Goal: Task Accomplishment & Management: Complete application form

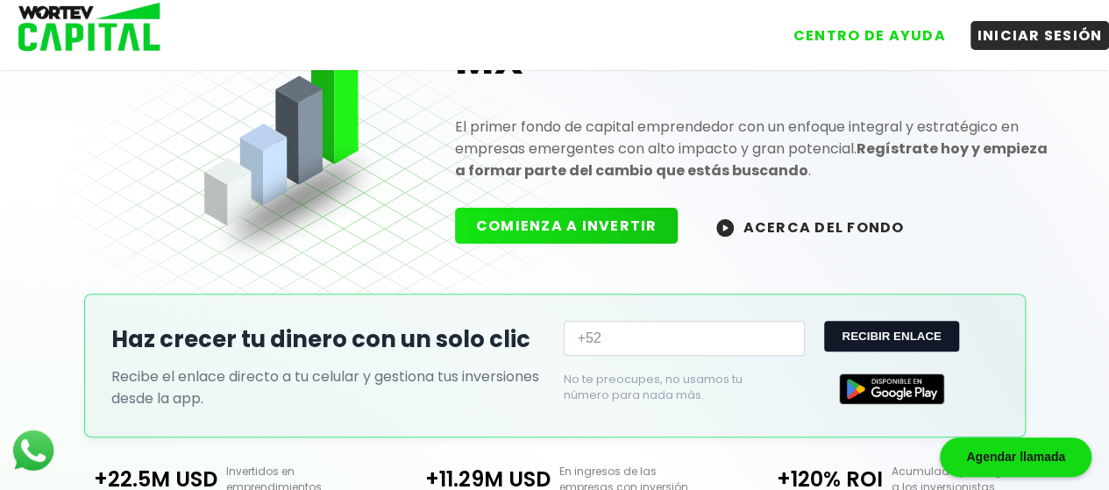
scroll to position [175, 0]
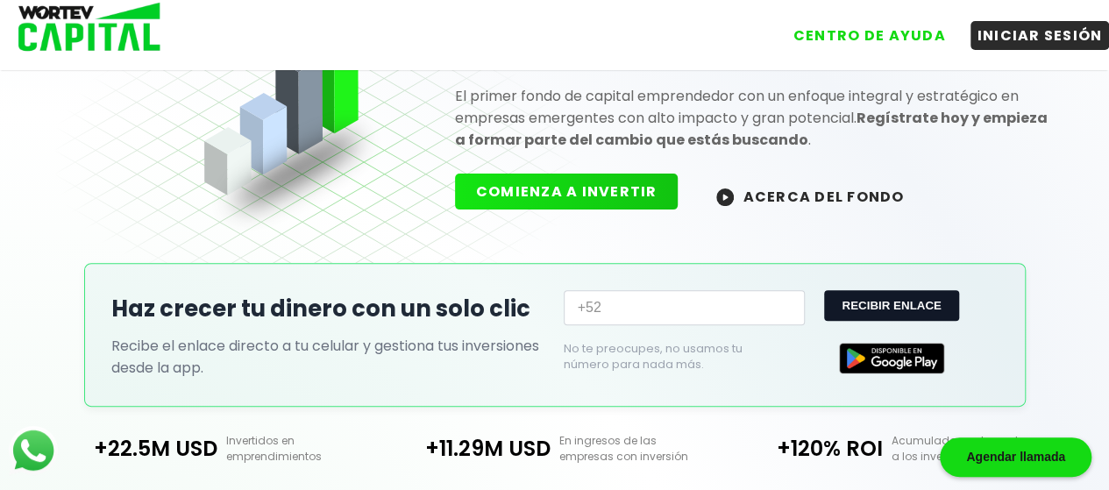
click at [554, 204] on button "COMIENZA A INVERTIR" at bounding box center [567, 192] width 224 height 36
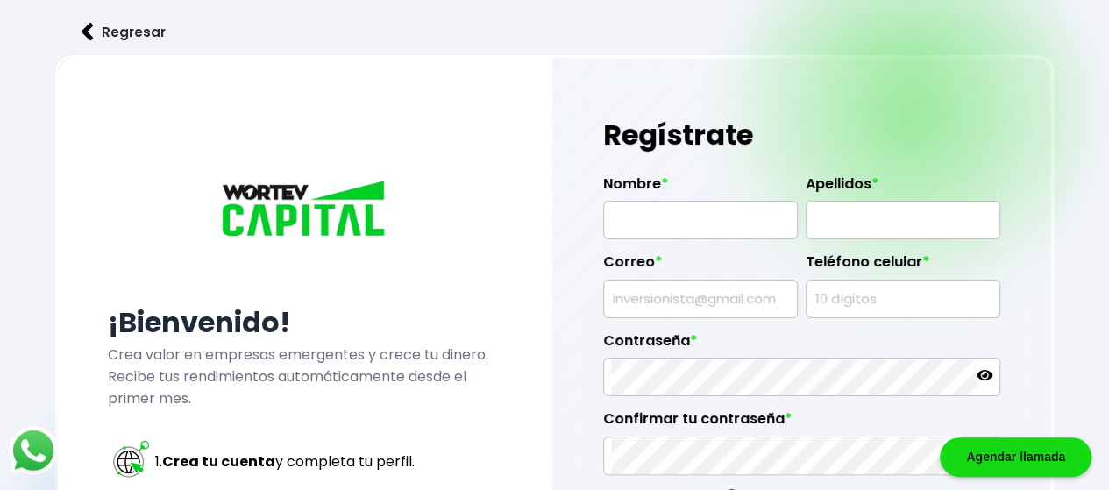
click at [685, 224] on input "text" at bounding box center [700, 220] width 179 height 37
type input "[PERSON_NAME]"
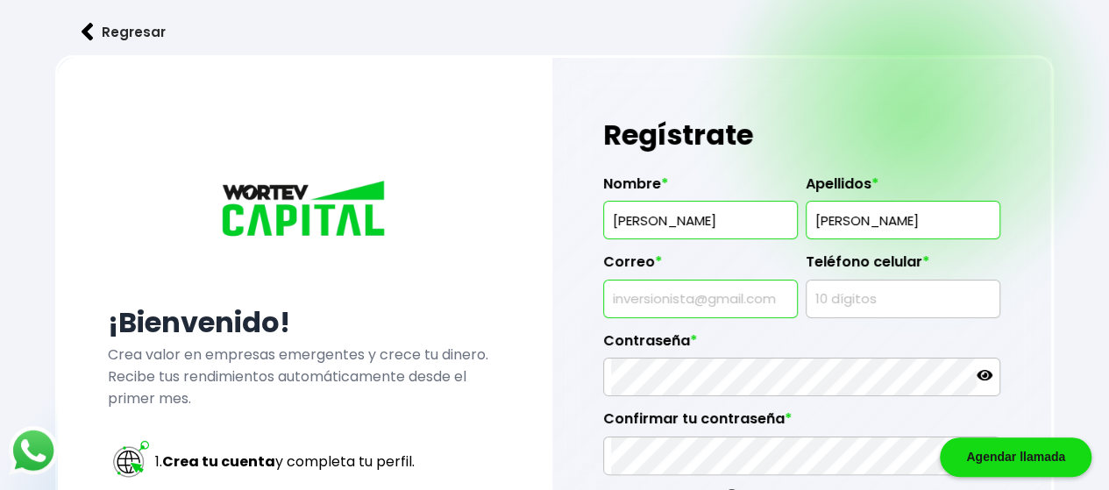
click at [868, 217] on input "PINEDA" at bounding box center [903, 220] width 179 height 37
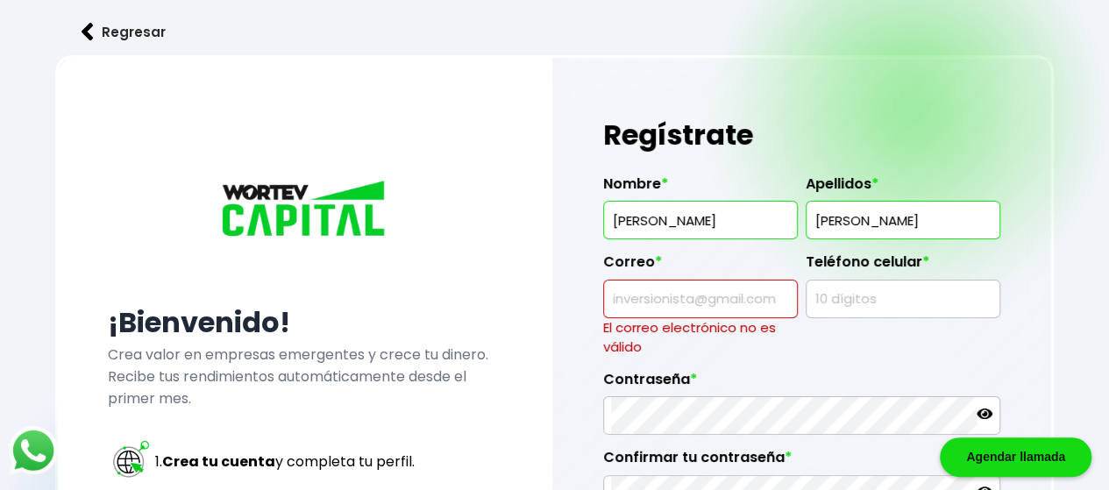
type input "[PERSON_NAME]"
click at [718, 304] on input "text" at bounding box center [700, 299] width 179 height 37
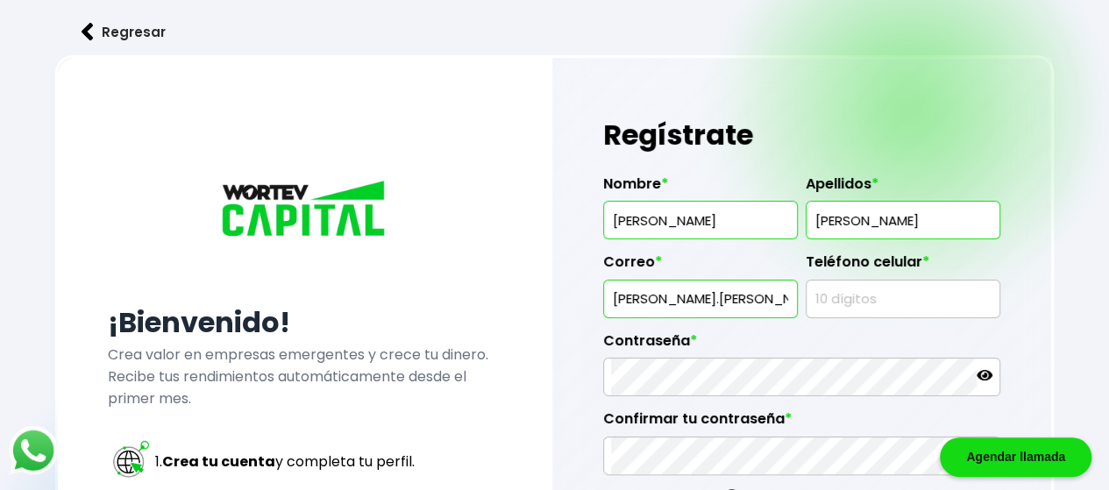
type input "[PERSON_NAME][EMAIL_ADDRESS][PERSON_NAME][PERSON_NAME][DOMAIN_NAME]"
click at [859, 299] on input "text" at bounding box center [903, 299] width 179 height 37
type input "5510820362"
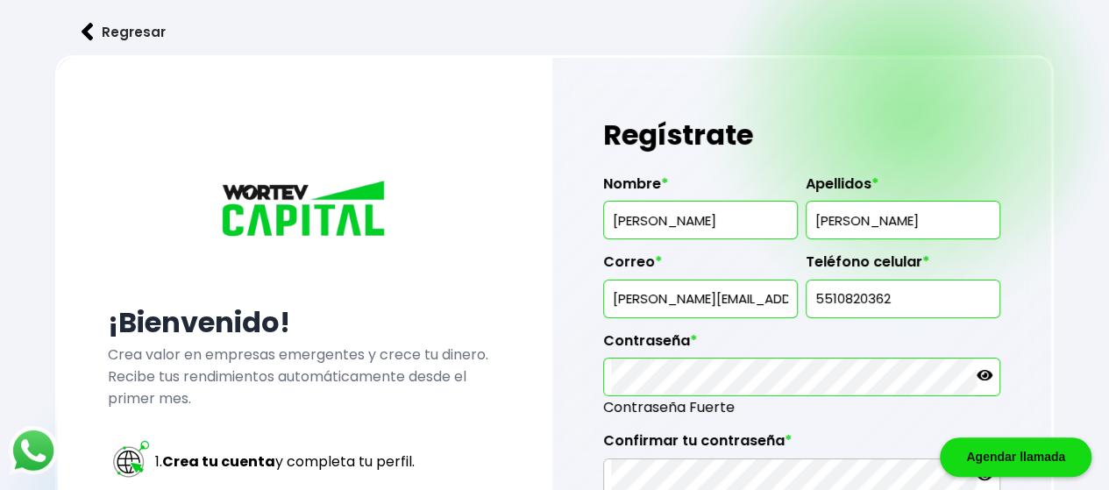
click at [987, 376] on icon at bounding box center [985, 375] width 16 height 11
click at [515, 364] on div "¡Bienvenido! Crea valor en empresas emergentes y crece tu dinero. Recibe tus re…" at bounding box center [554, 455] width 999 height 800
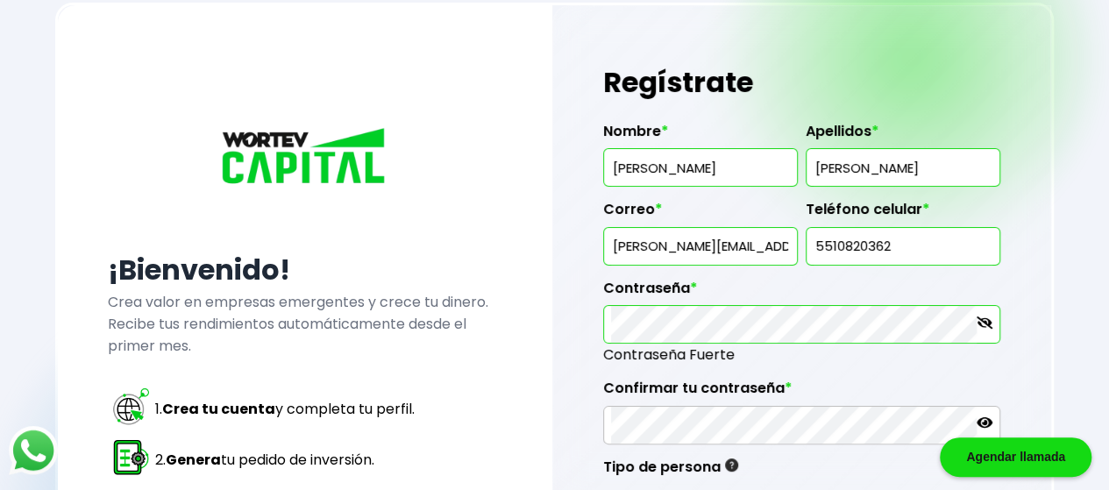
scroll to position [88, 0]
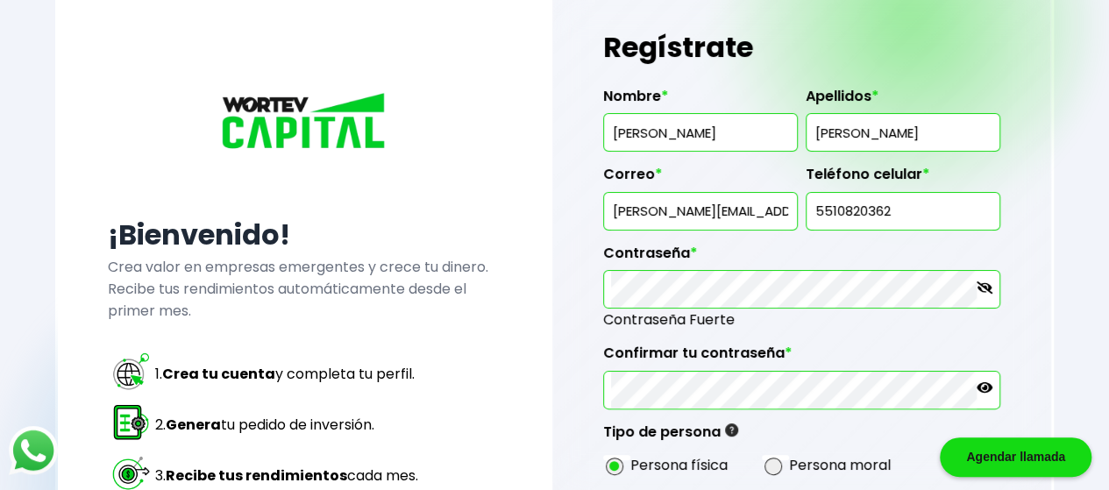
click at [982, 383] on icon at bounding box center [985, 388] width 16 height 16
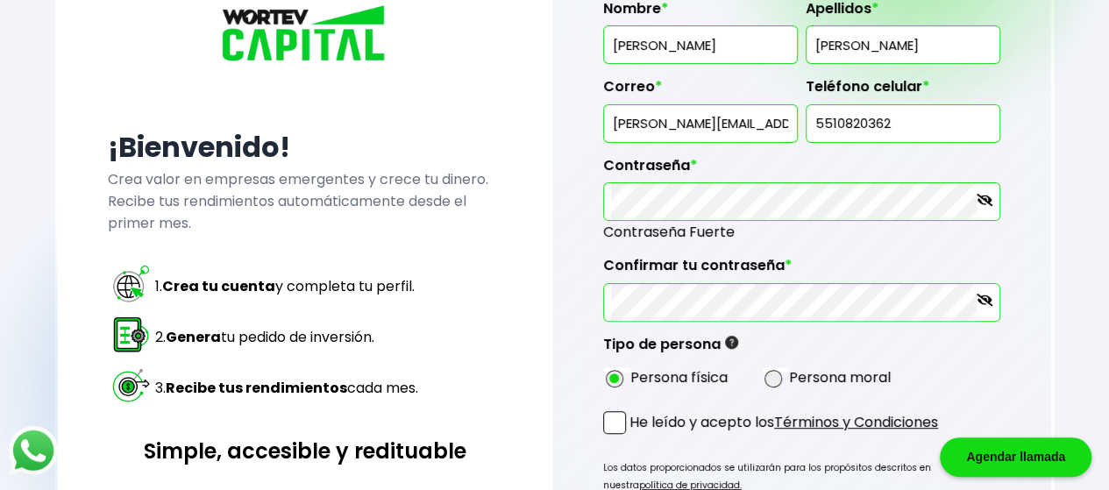
click at [612, 412] on span at bounding box center [614, 422] width 23 height 23
click at [633, 436] on input "He leído y acepto los Términos y Condiciones" at bounding box center [633, 436] width 0 height 0
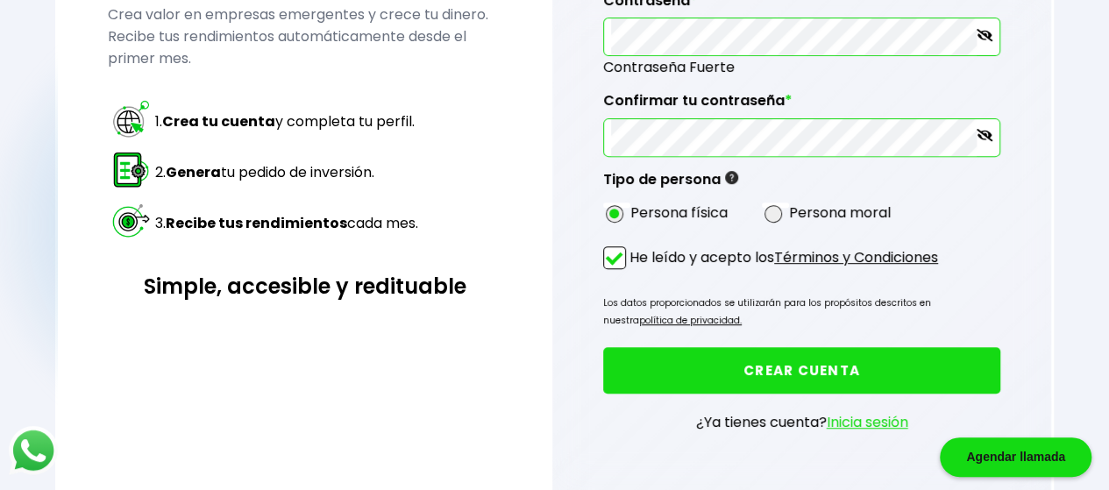
scroll to position [351, 0]
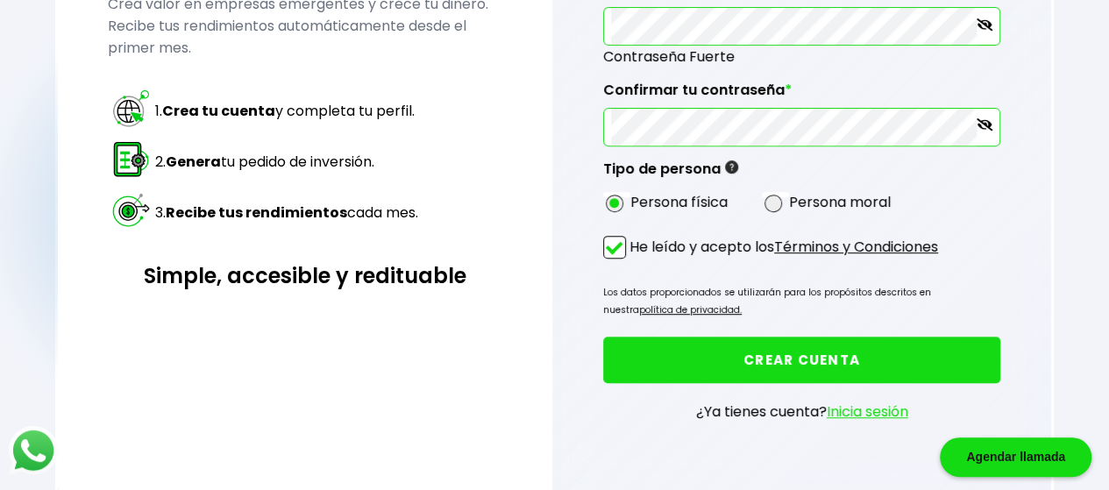
click at [854, 343] on button "CREAR CUENTA" at bounding box center [801, 360] width 397 height 46
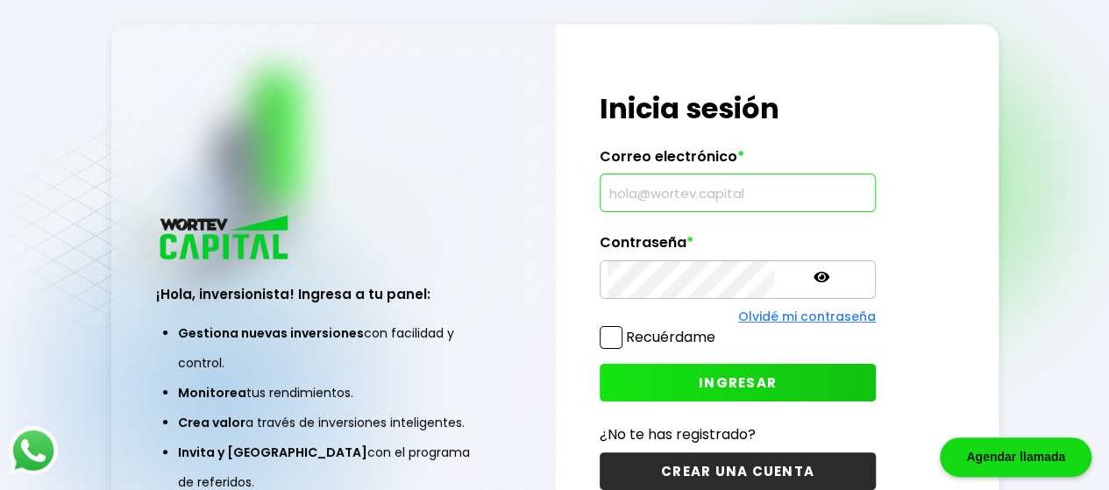
click at [628, 196] on input "text" at bounding box center [738, 192] width 260 height 37
type input "[PERSON_NAME][EMAIL_ADDRESS][PERSON_NAME][PERSON_NAME][DOMAIN_NAME]"
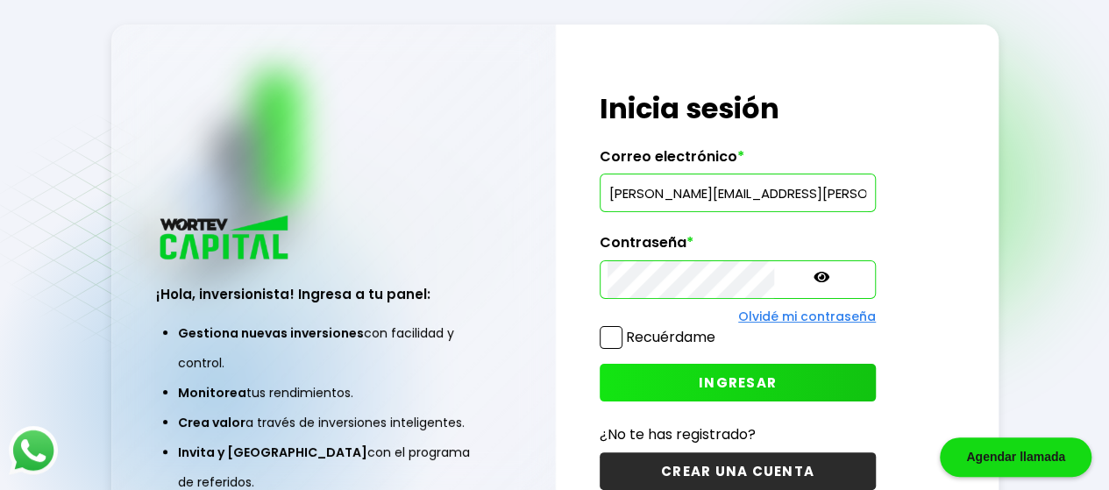
click at [814, 278] on icon at bounding box center [822, 277] width 16 height 11
click at [605, 335] on span at bounding box center [611, 337] width 23 height 23
click at [719, 329] on input "Recuérdame" at bounding box center [719, 329] width 0 height 0
click at [699, 380] on span "INGRESAR" at bounding box center [738, 382] width 78 height 18
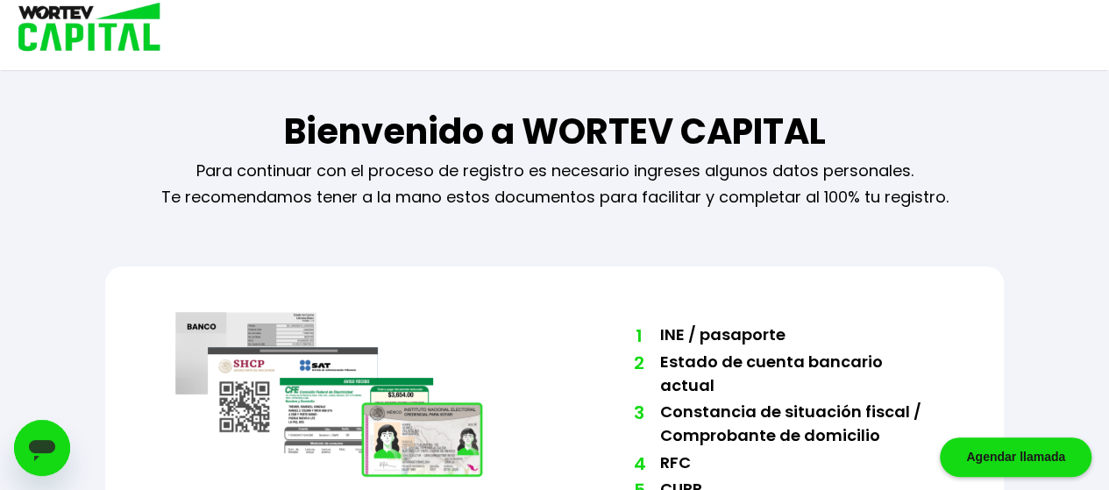
scroll to position [132, 0]
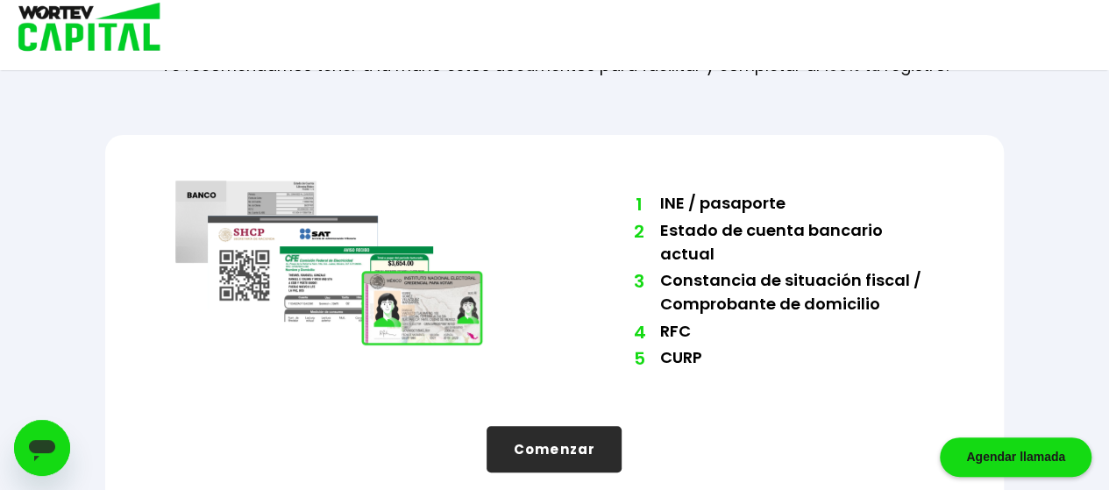
click at [580, 426] on button "Comenzar" at bounding box center [554, 449] width 135 height 46
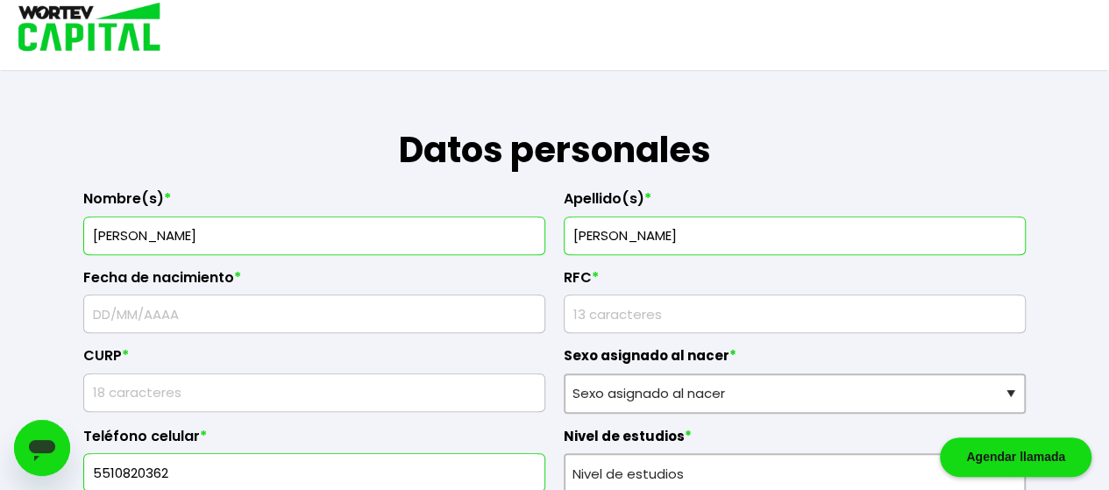
scroll to position [307, 0]
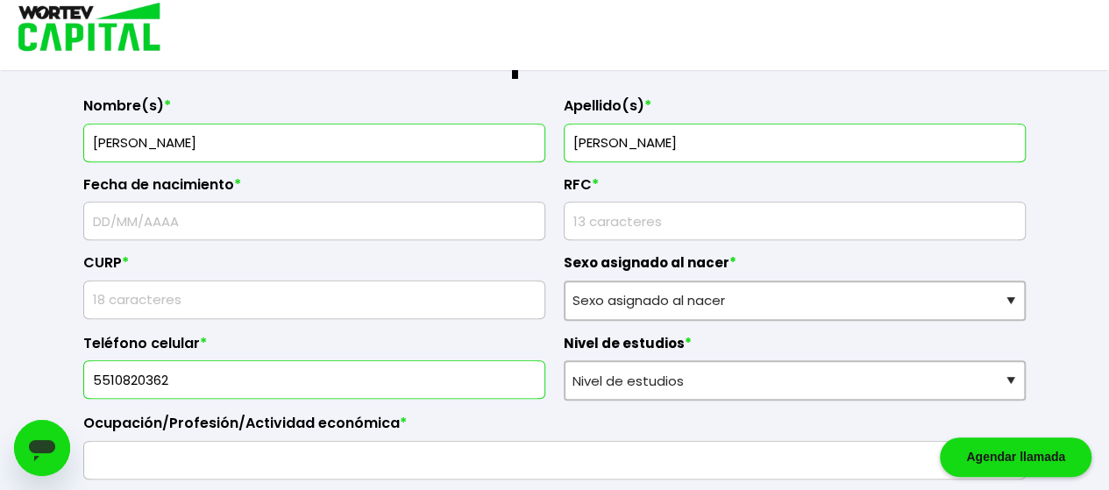
click at [153, 216] on input "text" at bounding box center [314, 221] width 446 height 37
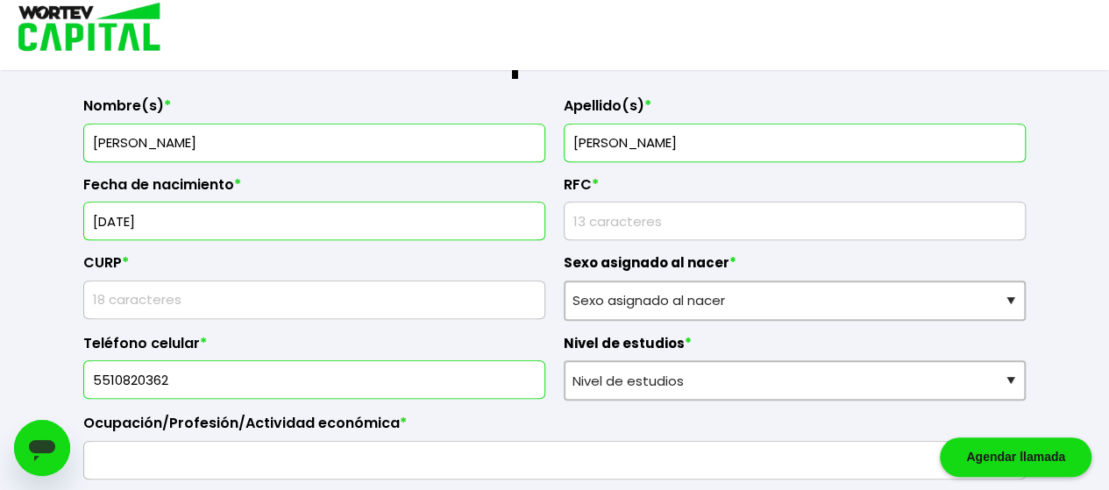
type input "[DATE]"
click at [610, 220] on input "rfc" at bounding box center [795, 221] width 446 height 37
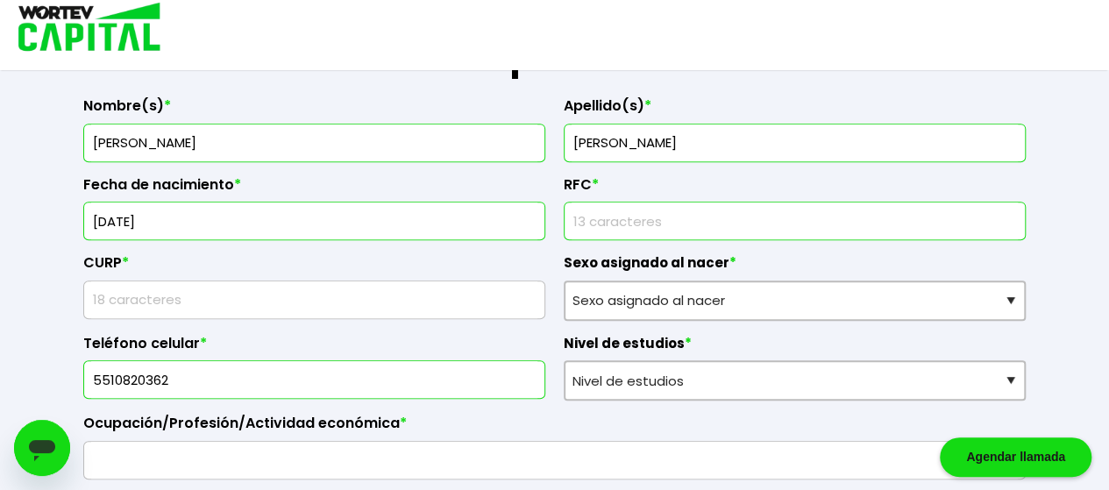
type input "PILH850222RD3"
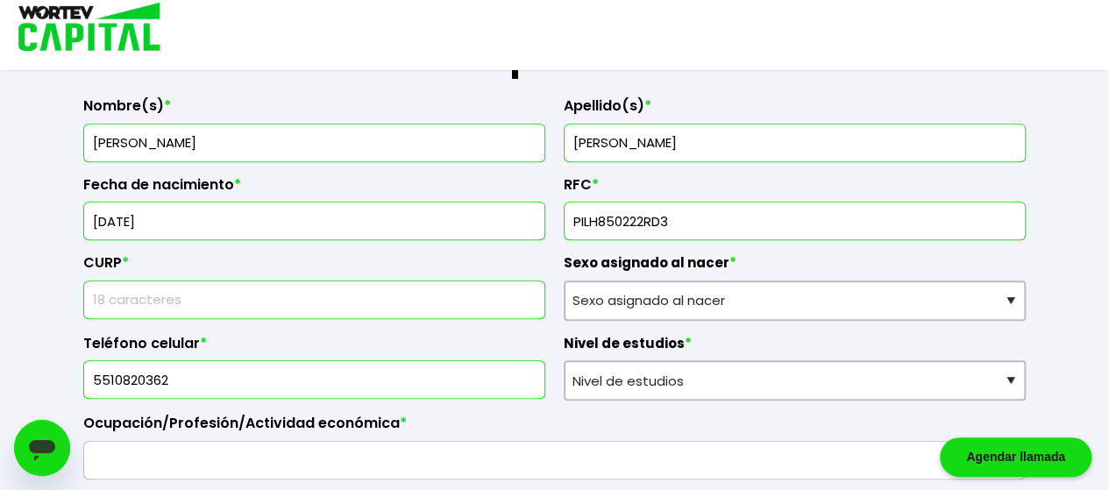
click at [186, 301] on input "text" at bounding box center [314, 299] width 446 height 37
type input "PILH850222MDFNML05"
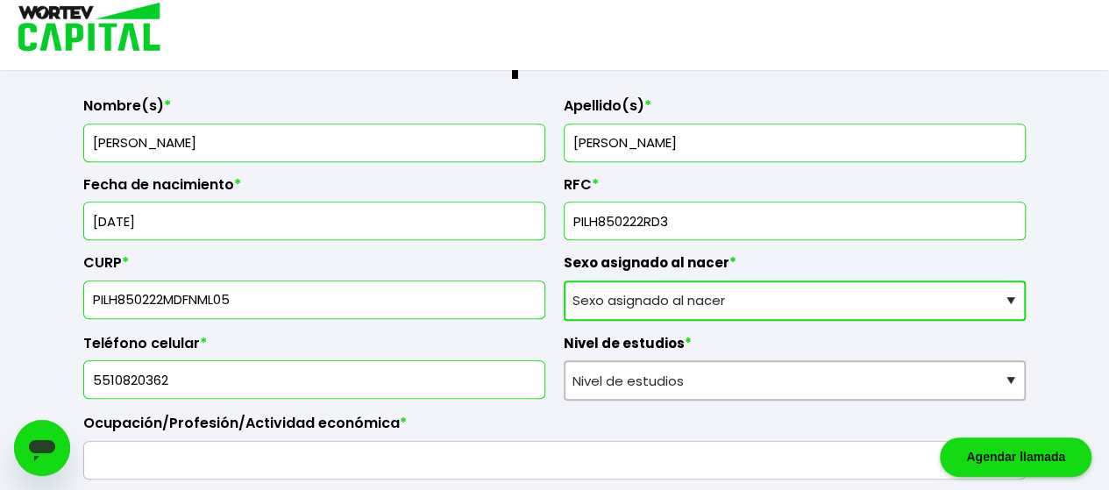
click at [680, 298] on select "Sexo asignado al nacer Hombre Mujer Prefiero no contestar" at bounding box center [795, 301] width 462 height 40
select select "Mujer"
click at [564, 281] on select "Sexo asignado al nacer Hombre Mujer Prefiero no contestar" at bounding box center [795, 301] width 462 height 40
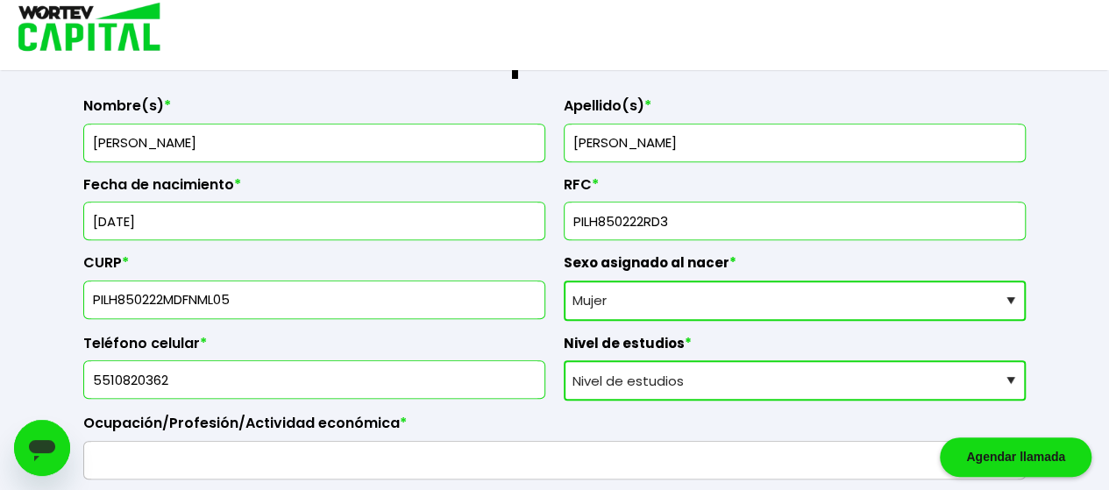
click at [693, 385] on select "Nivel de estudios Primaria Secundaria Bachillerato Licenciatura Posgrado" at bounding box center [795, 380] width 462 height 40
select select "Licenciatura"
click at [564, 360] on select "Nivel de estudios Primaria Secundaria Bachillerato Licenciatura Posgrado" at bounding box center [795, 380] width 462 height 40
click at [594, 421] on label "Ocupación/Profesión/Actividad económica *" at bounding box center [554, 428] width 942 height 26
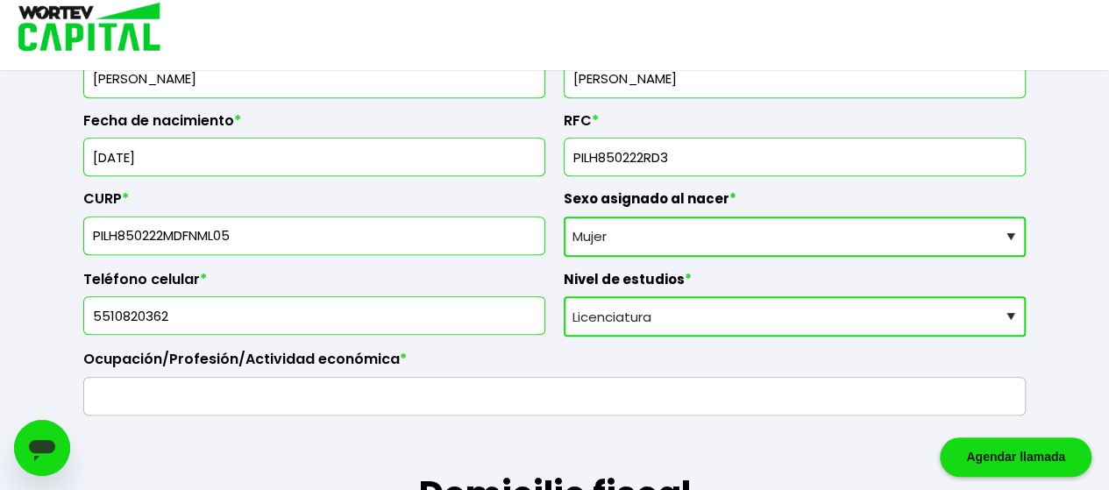
scroll to position [482, 0]
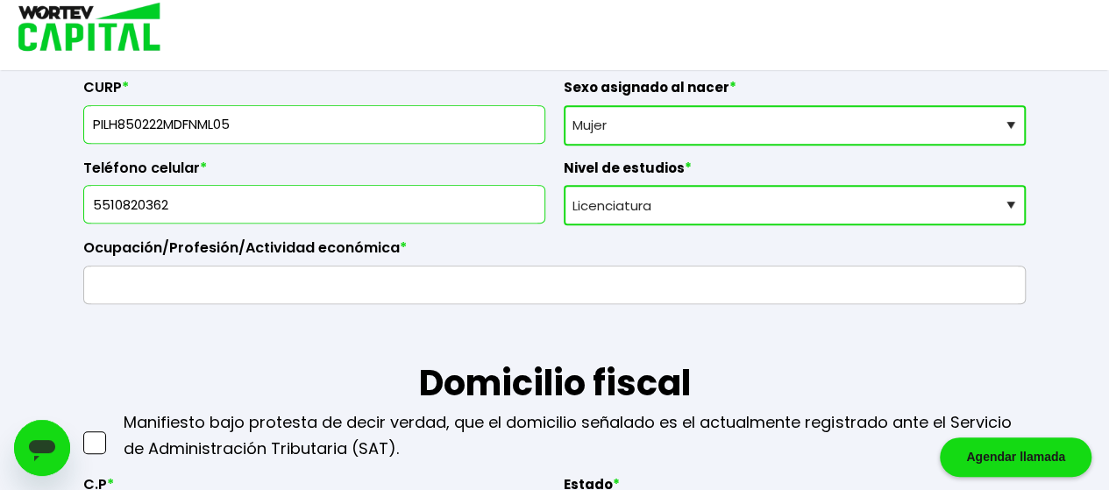
click at [221, 288] on input "text" at bounding box center [554, 285] width 927 height 37
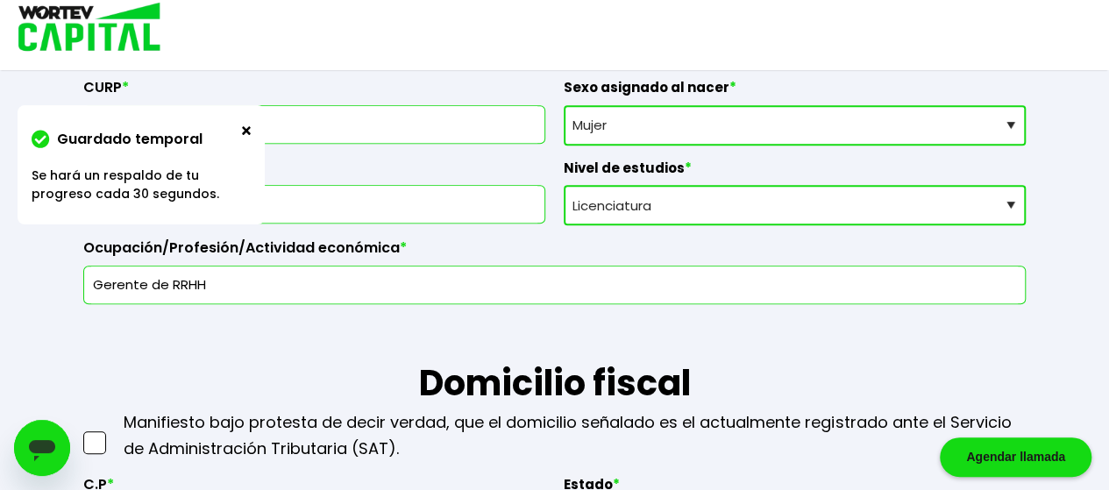
type input "Gerente de RRHH"
click at [93, 442] on span at bounding box center [94, 442] width 23 height 23
click at [113, 434] on input "checkbox" at bounding box center [113, 434] width 0 height 0
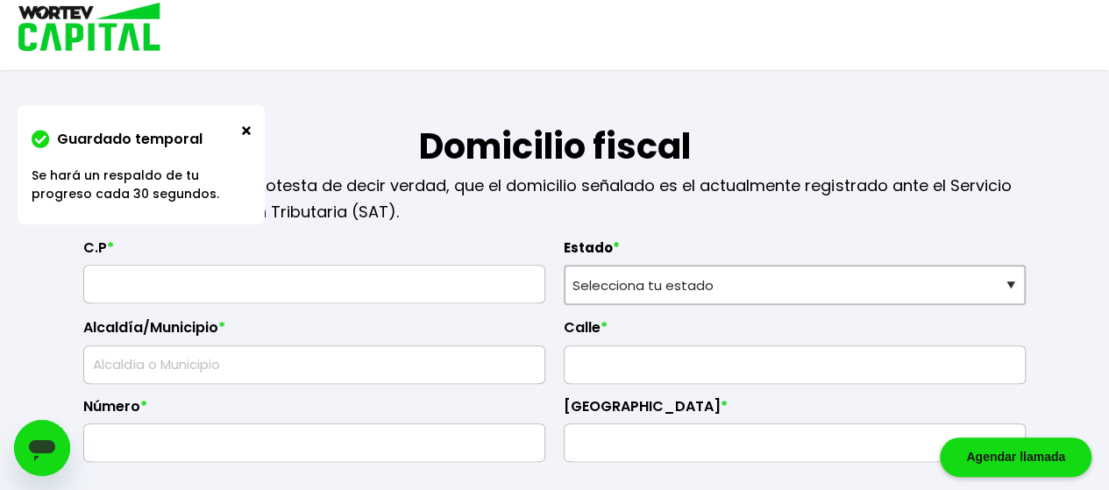
scroll to position [745, 0]
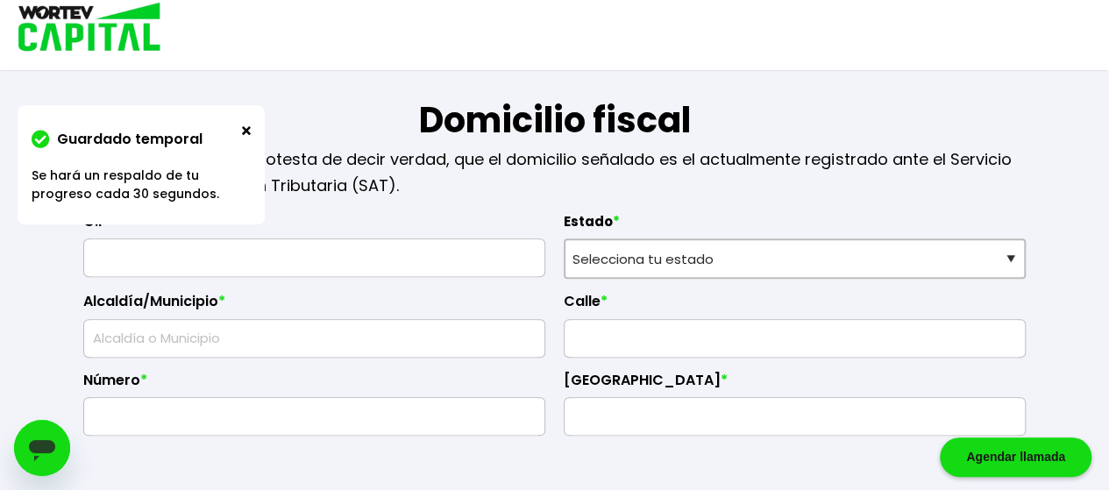
click at [214, 259] on input "text" at bounding box center [314, 257] width 446 height 37
type input "57100"
type input "Nezahualcóyotl"
type input "[PERSON_NAME][GEOGRAPHIC_DATA][PERSON_NAME]"
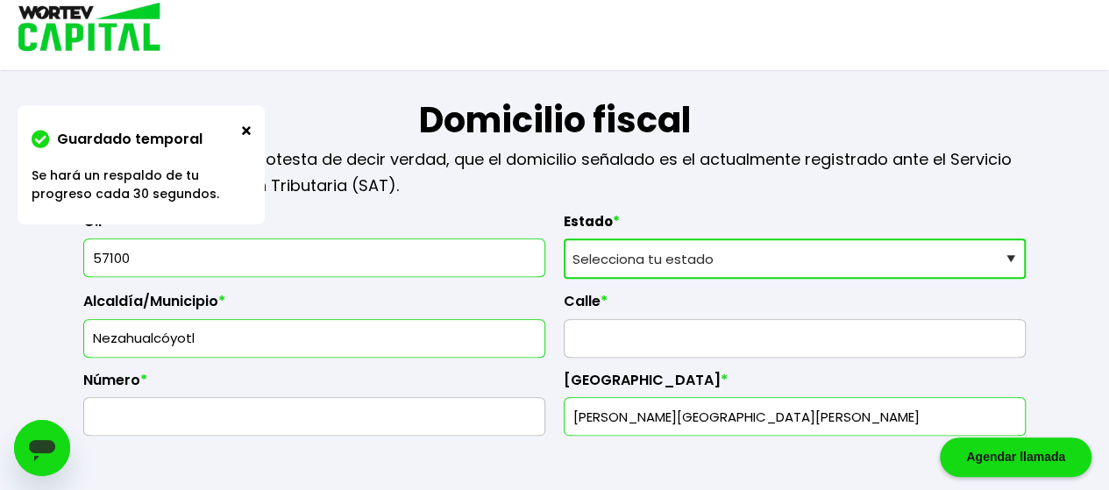
type input "57100"
click at [626, 259] on select "Selecciona tu estado [GEOGRAPHIC_DATA] [GEOGRAPHIC_DATA][US_STATE] [GEOGRAPHIC_…" at bounding box center [795, 258] width 462 height 40
select select "MX"
click at [564, 238] on select "Selecciona tu estado [GEOGRAPHIC_DATA] [GEOGRAPHIC_DATA][US_STATE] [GEOGRAPHIC_…" at bounding box center [795, 258] width 462 height 40
click at [601, 320] on input "text" at bounding box center [795, 338] width 446 height 37
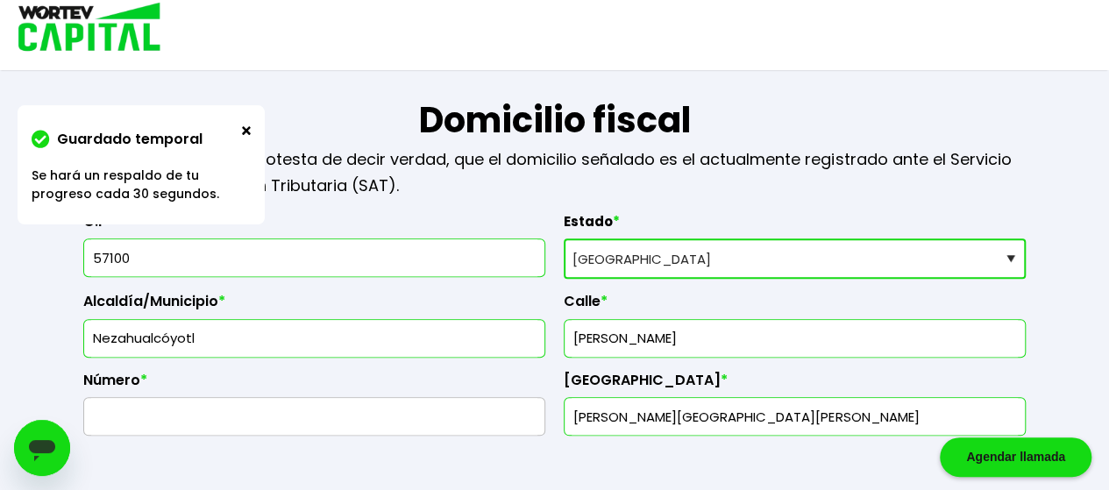
type input "[PERSON_NAME]"
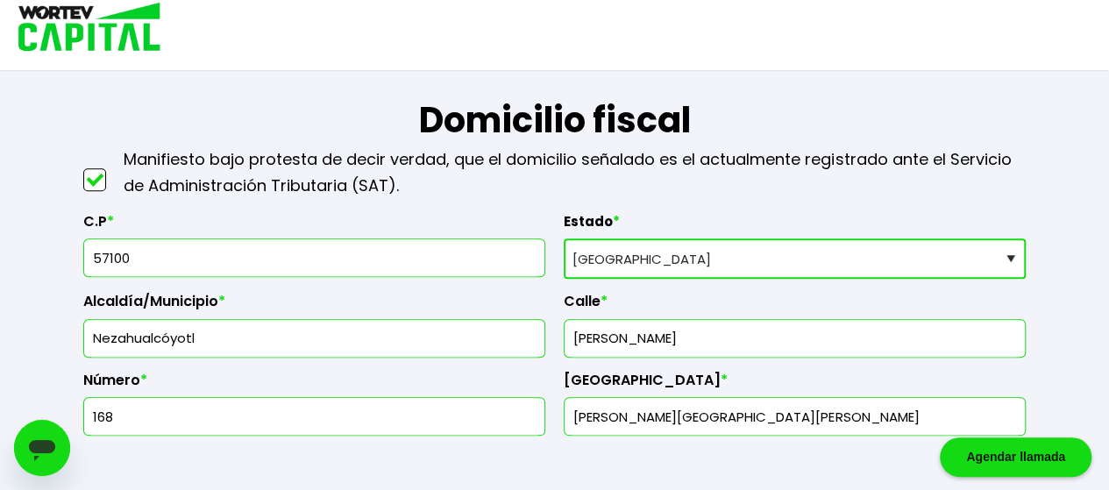
click at [400, 408] on input "168" at bounding box center [314, 416] width 446 height 37
type input "168-B"
click at [728, 409] on input "[PERSON_NAME][GEOGRAPHIC_DATA][PERSON_NAME]" at bounding box center [795, 416] width 446 height 37
type input "[PERSON_NAME] de [PERSON_NAME] 1ra Secc"
click at [802, 458] on h1 "Datos bancarios" at bounding box center [554, 488] width 942 height 105
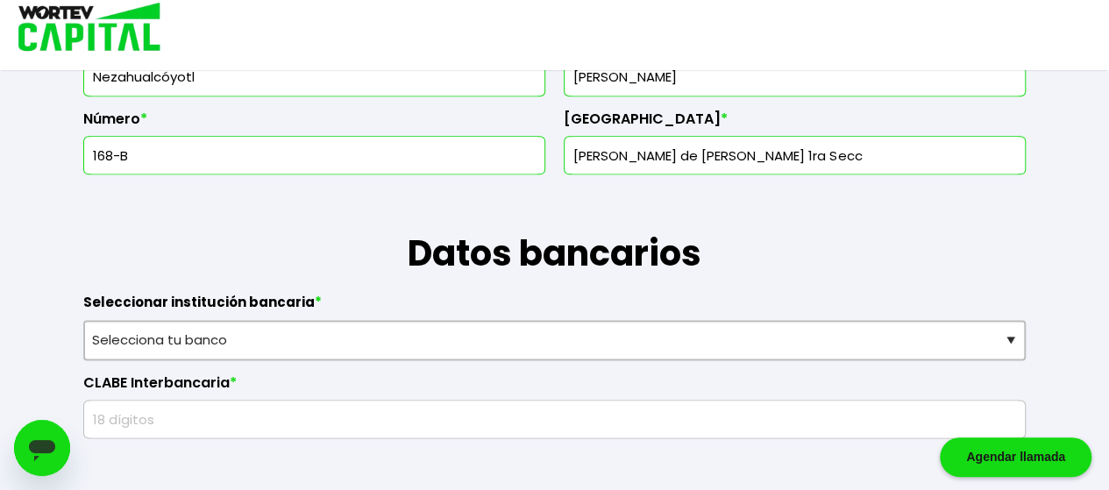
scroll to position [1008, 0]
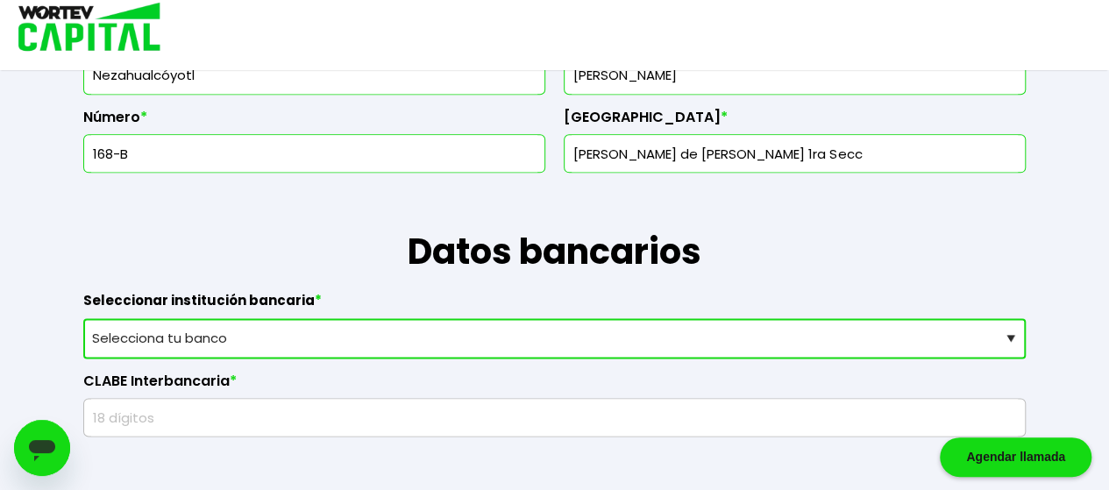
click at [510, 334] on select "Selecciona tu banco ABC Capital Actinver Afirme Albo ASP Banamex Banbajio Banco…" at bounding box center [554, 338] width 942 height 40
select select "BBVA Bancomer"
click at [83, 318] on select "Selecciona tu banco ABC Capital Actinver Afirme Albo ASP Banamex Banbajio Banco…" at bounding box center [554, 338] width 942 height 40
click at [282, 366] on div "Número de cuenta *" at bounding box center [554, 398] width 942 height 79
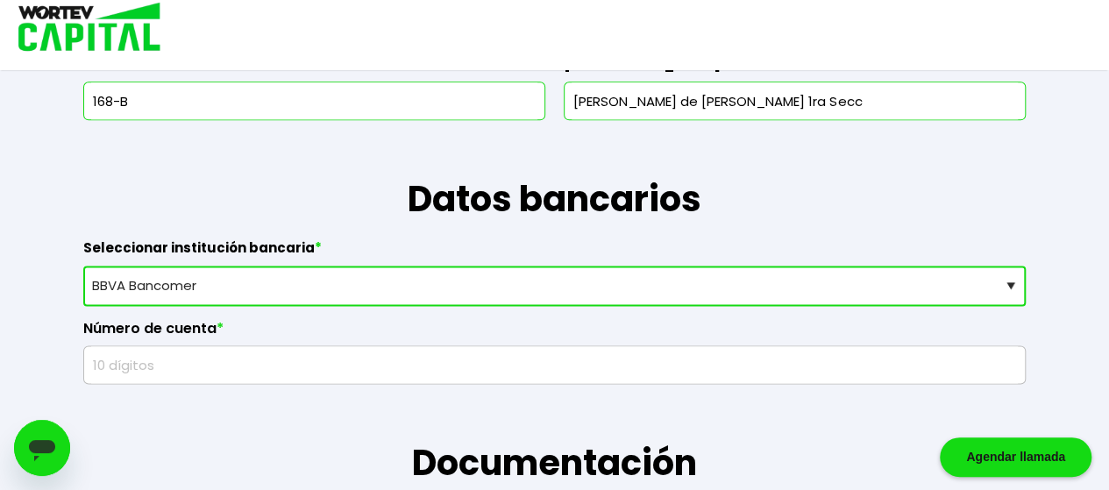
scroll to position [1096, 0]
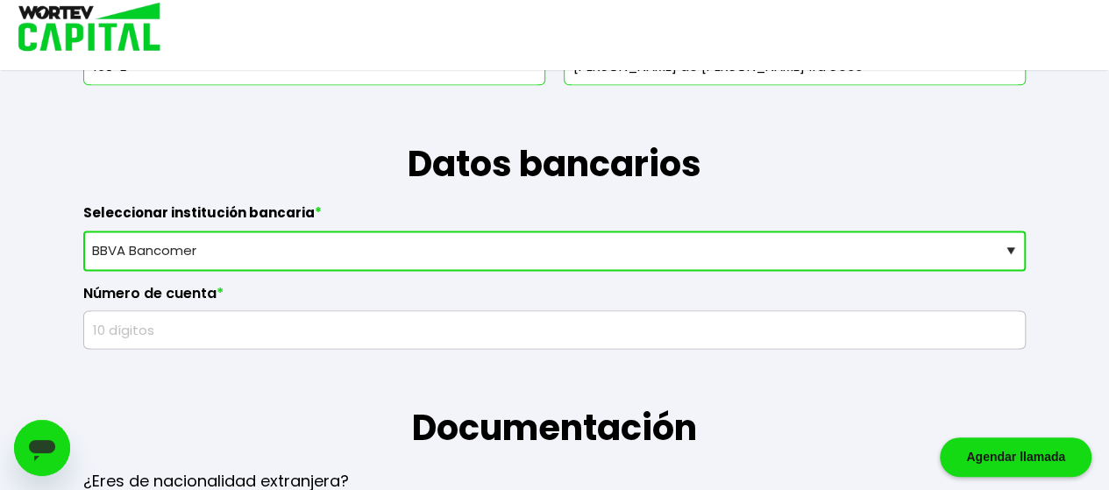
click at [238, 313] on input "text" at bounding box center [554, 329] width 927 height 37
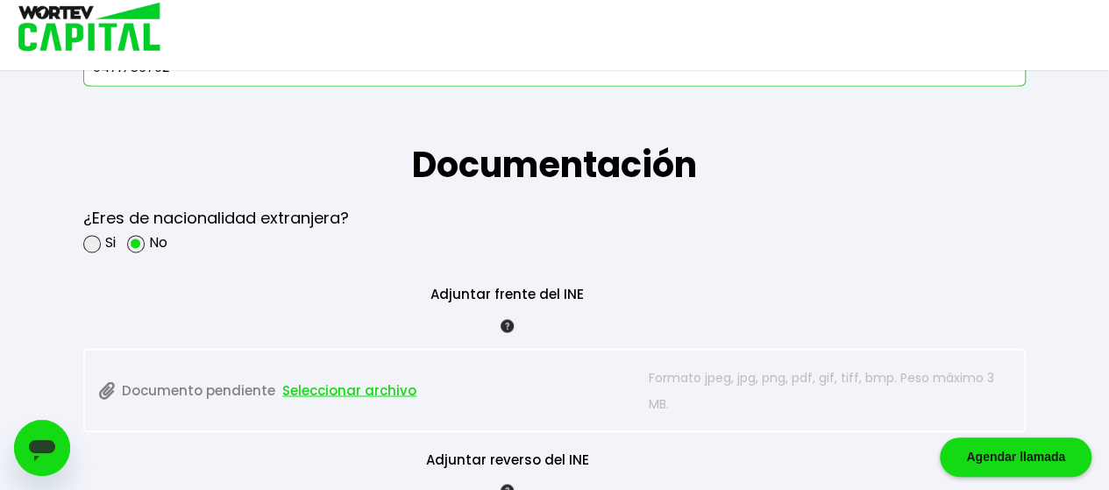
scroll to position [1447, 0]
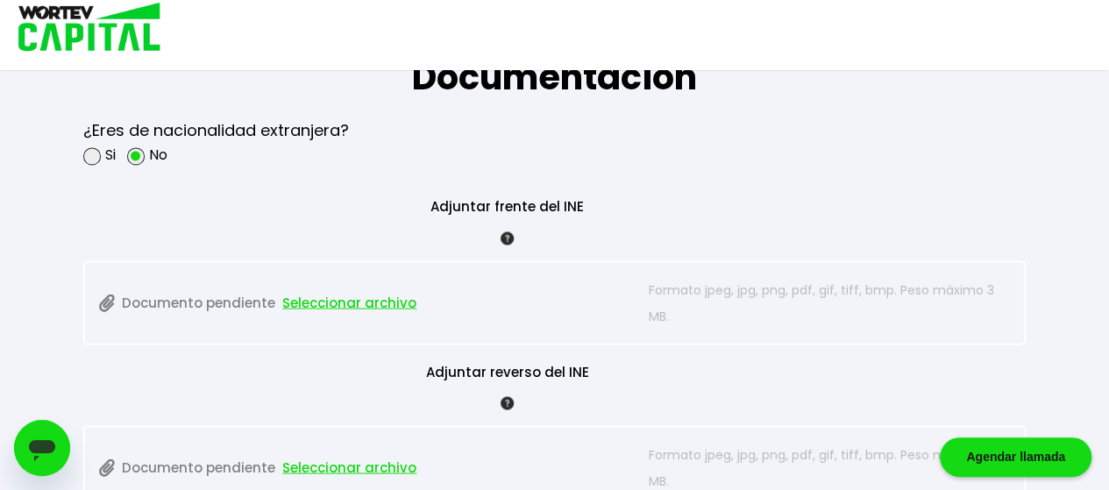
type input "0471756702"
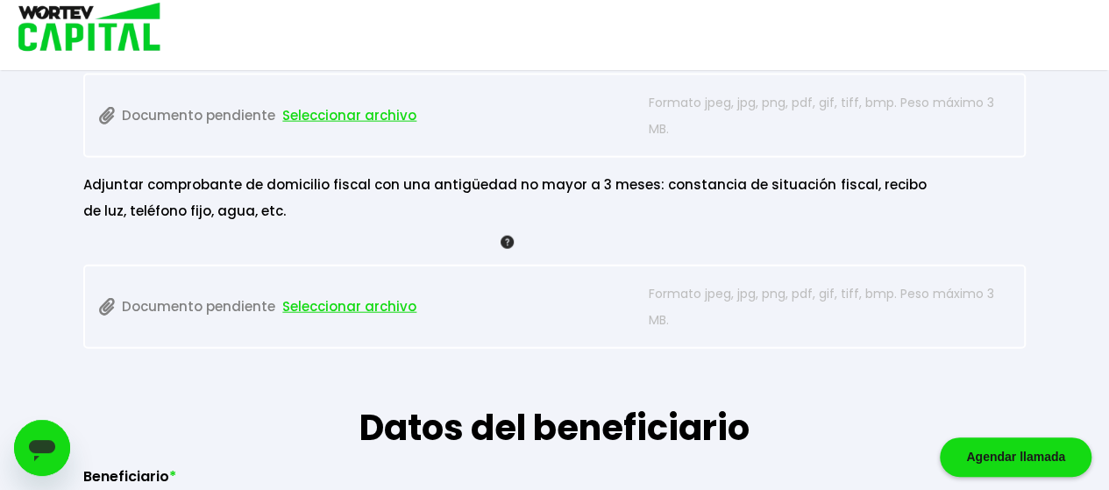
scroll to position [1797, 0]
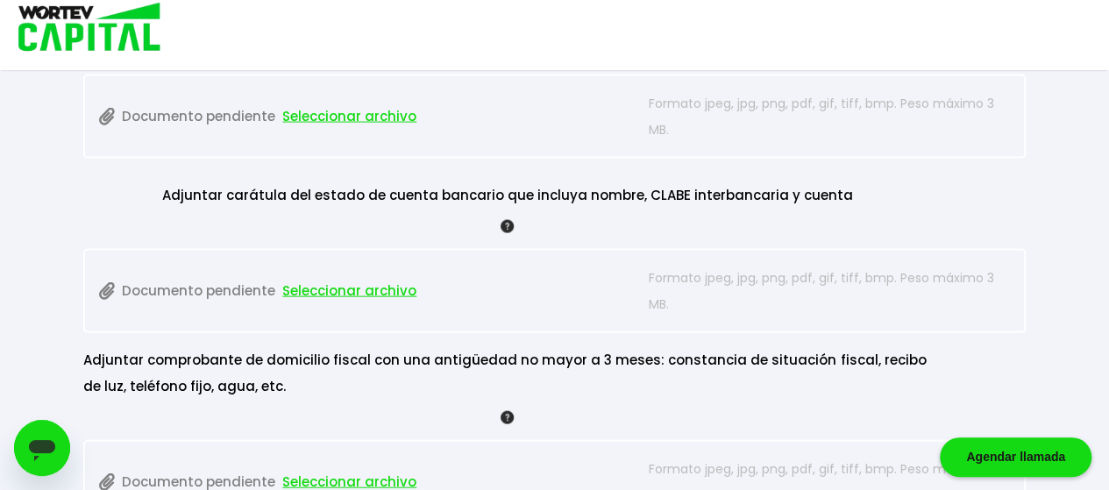
click at [380, 285] on span "Seleccionar archivo" at bounding box center [349, 291] width 134 height 26
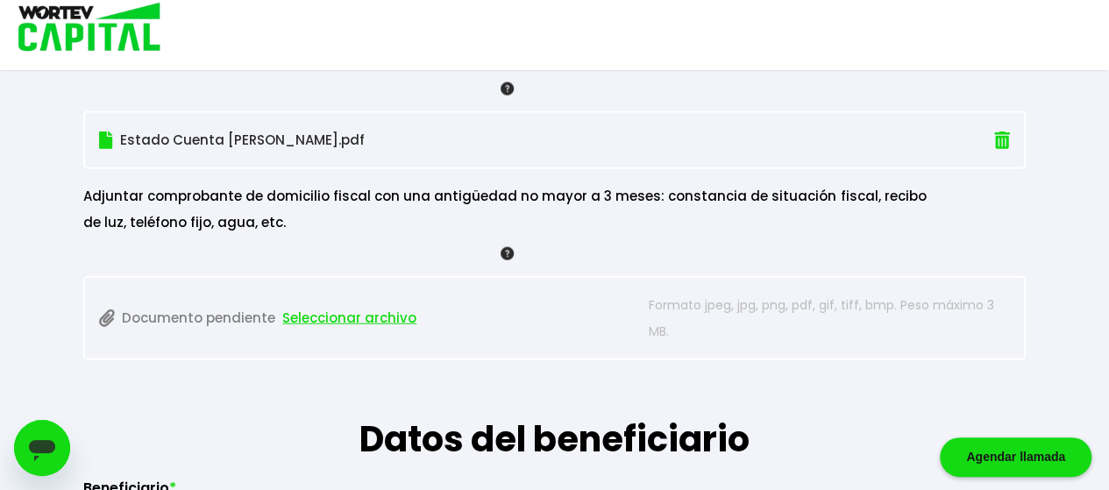
scroll to position [1973, 0]
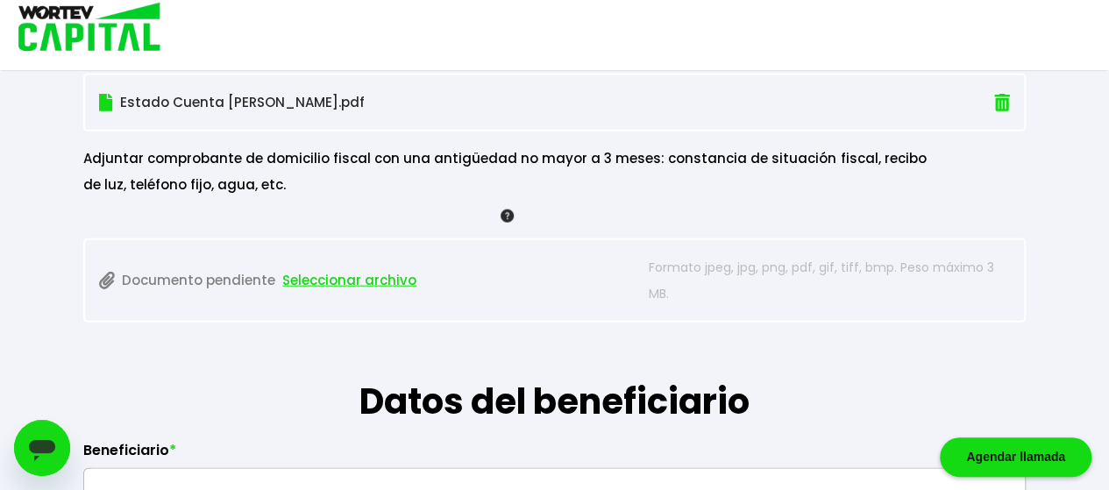
click at [346, 267] on span "Seleccionar archivo" at bounding box center [349, 280] width 134 height 26
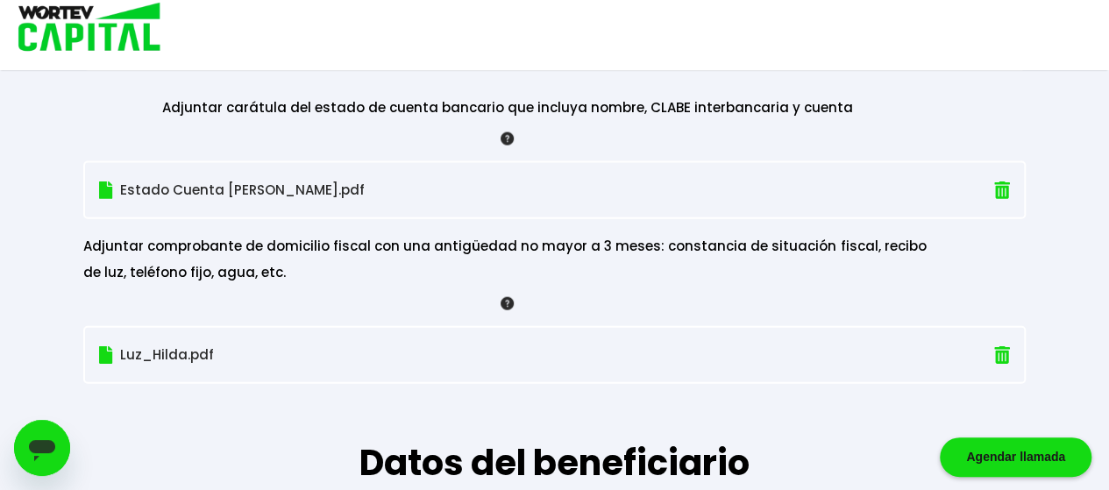
scroll to position [2236, 0]
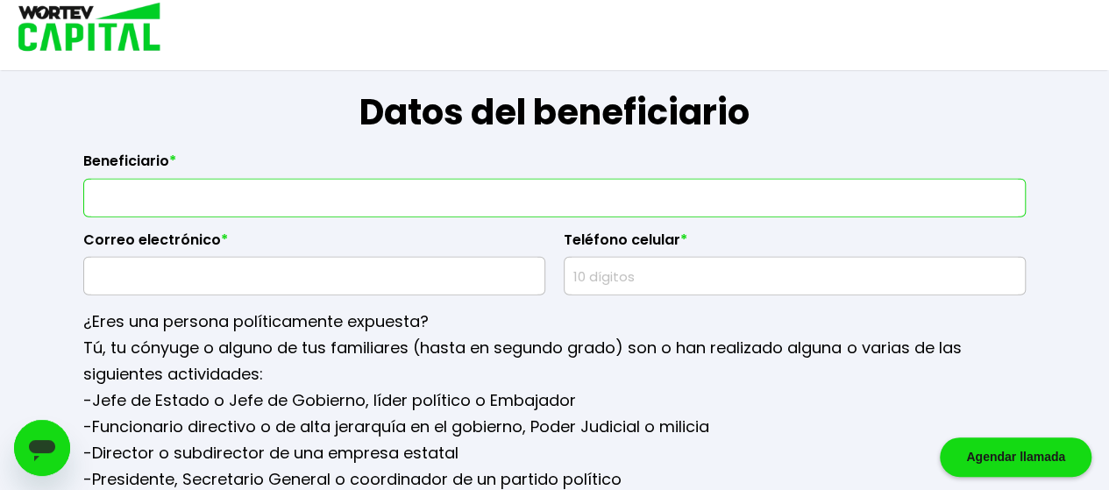
click at [152, 194] on input "text" at bounding box center [554, 198] width 927 height 37
click at [566, 384] on div "¿Eres una persona políticamente expuesta? Tú, tu cónyuge o alguno de tus famili…" at bounding box center [554, 419] width 942 height 249
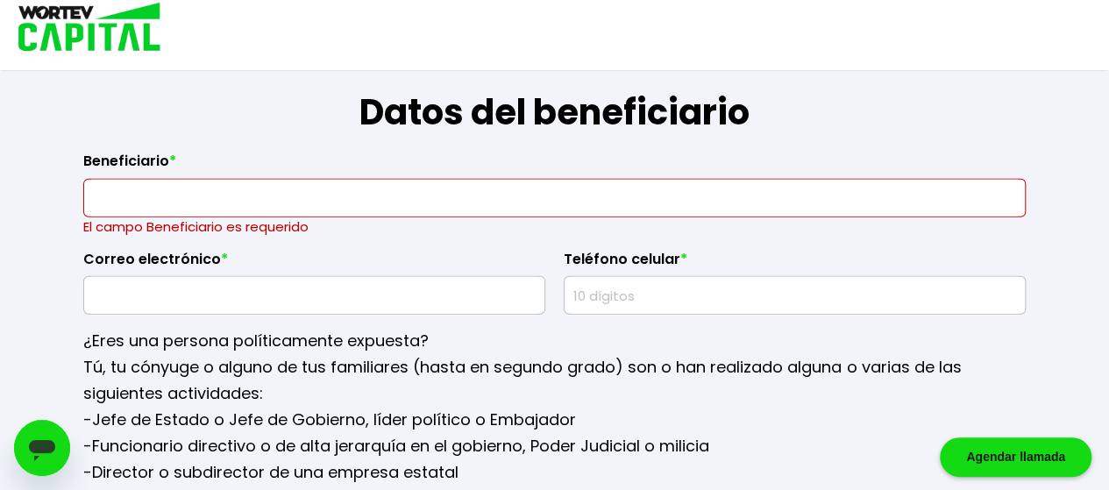
scroll to position [2148, 0]
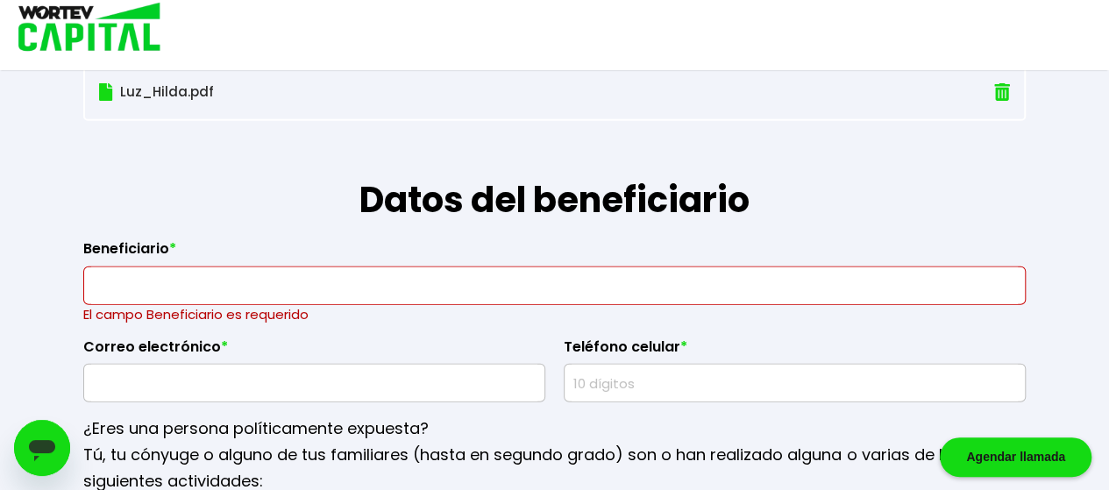
click at [234, 274] on input "text" at bounding box center [554, 285] width 927 height 37
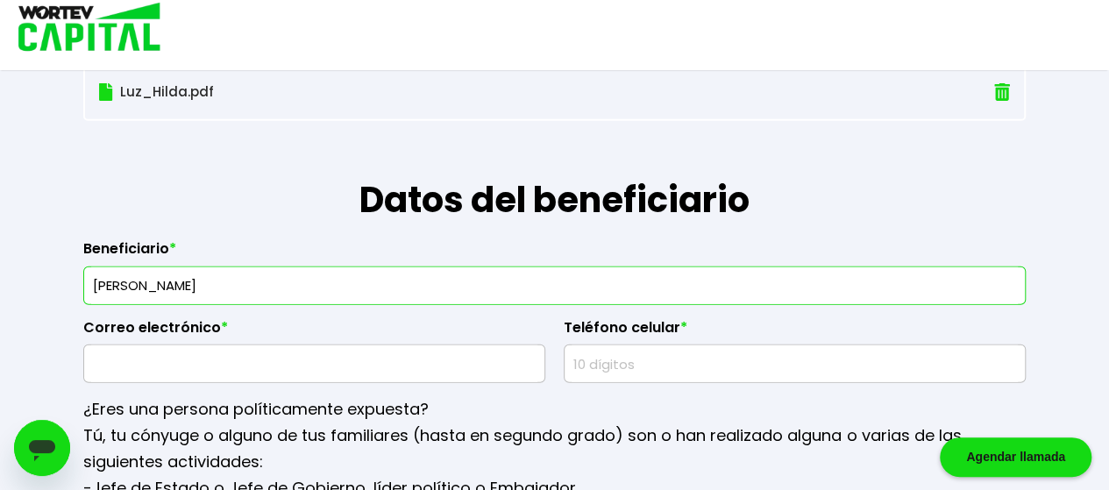
type input "[PERSON_NAME]"
type input "h"
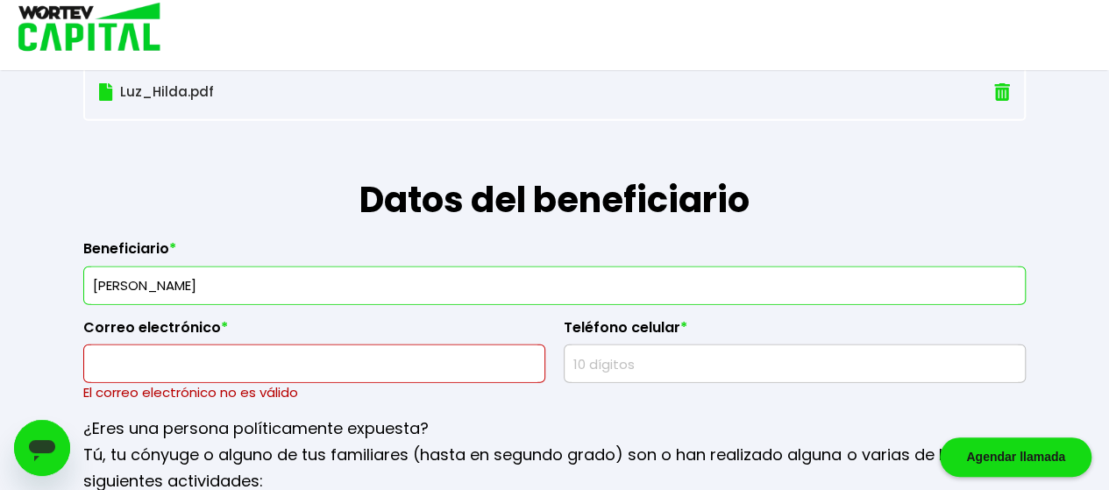
drag, startPoint x: 257, startPoint y: 277, endPoint x: 86, endPoint y: 267, distance: 171.3
click at [87, 269] on div "[PERSON_NAME]" at bounding box center [554, 286] width 942 height 39
type input "[PERSON_NAME]"
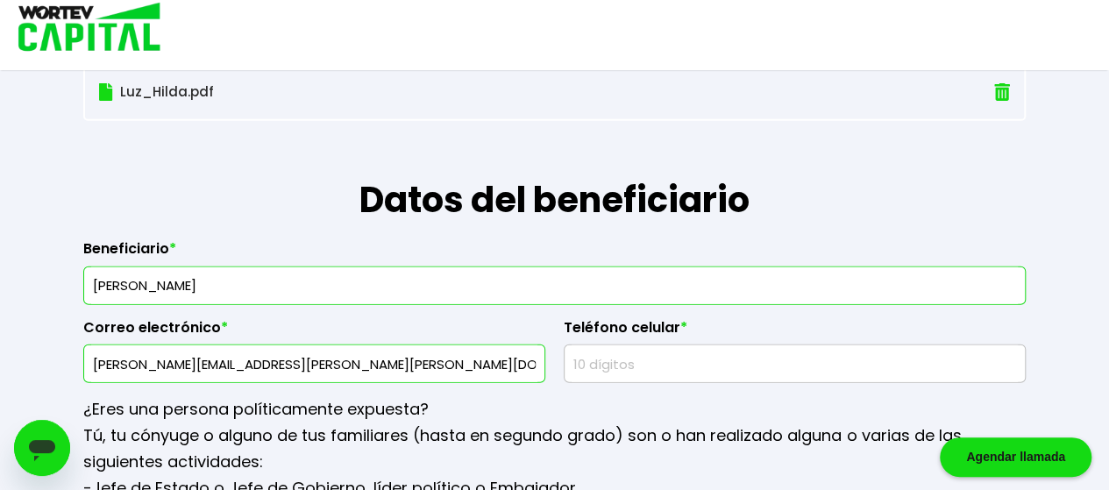
type input "[PERSON_NAME][EMAIL_ADDRESS][PERSON_NAME][PERSON_NAME][DOMAIN_NAME]"
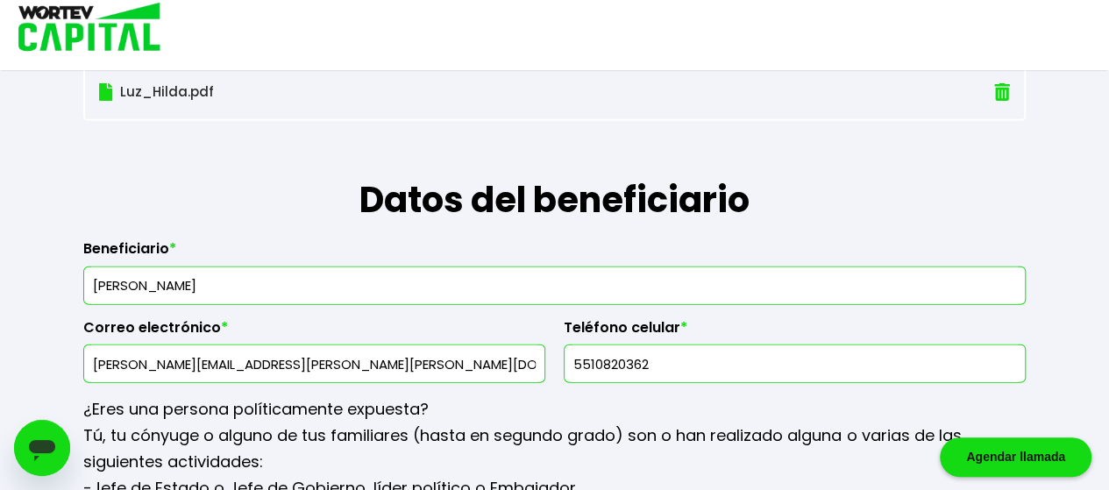
type input "5510820362"
click at [789, 169] on h1 "Datos del beneficiario" at bounding box center [554, 173] width 942 height 105
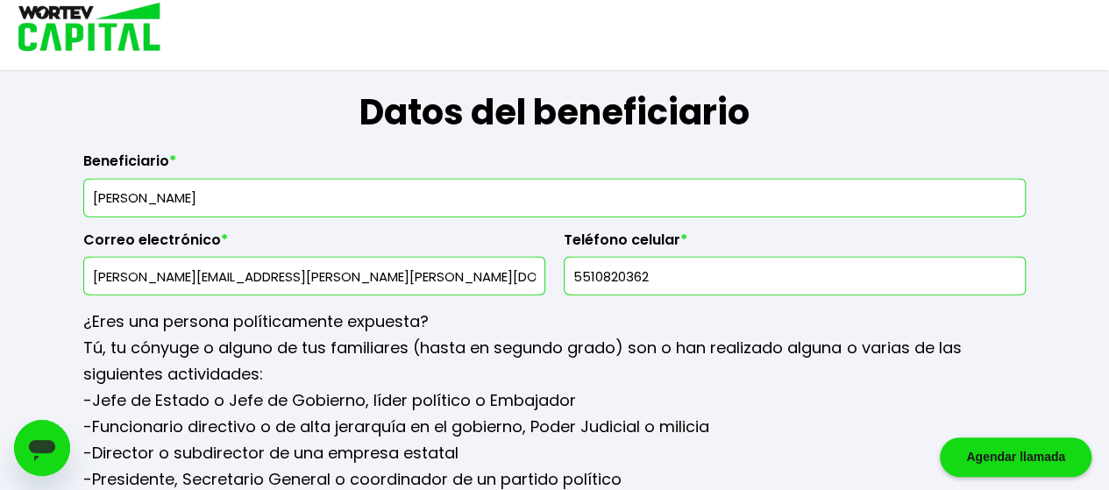
scroll to position [2499, 0]
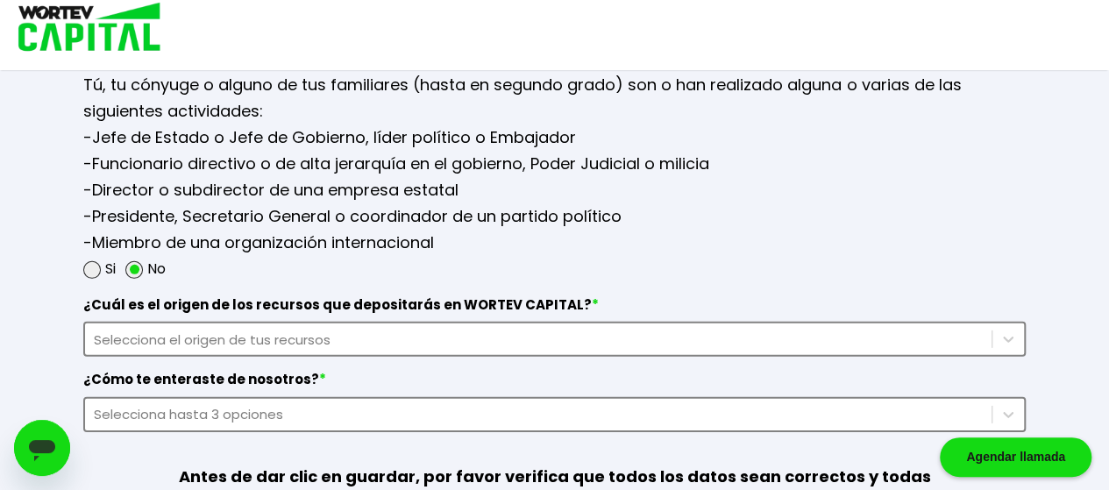
click at [345, 327] on div "Selecciona el origen de tus recursos" at bounding box center [554, 339] width 942 height 35
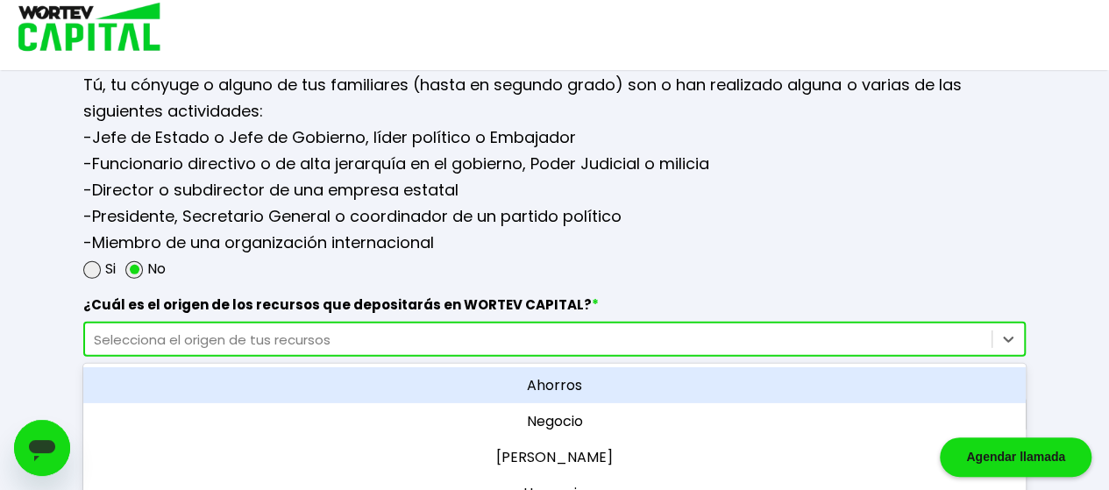
scroll to position [2551, 0]
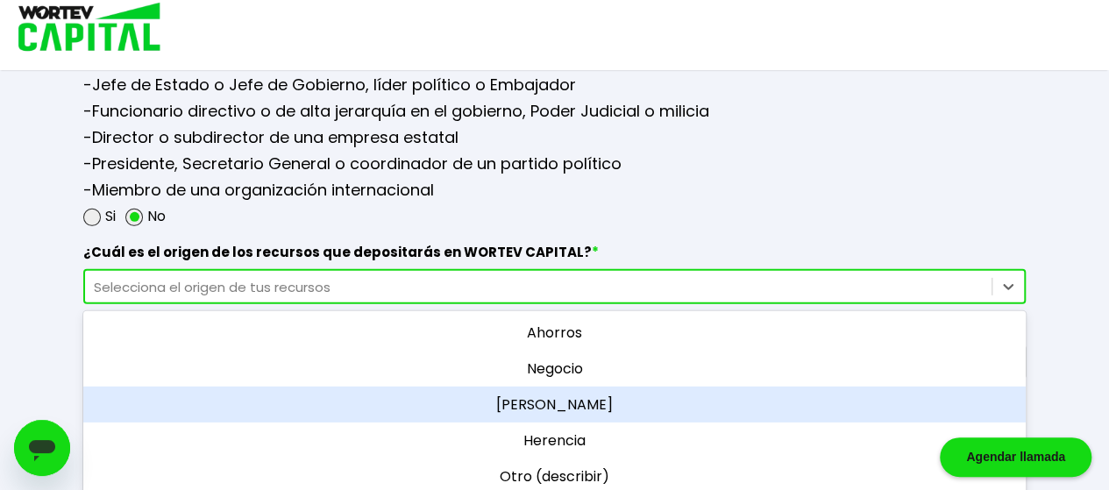
click at [567, 393] on div "[PERSON_NAME]" at bounding box center [554, 405] width 942 height 36
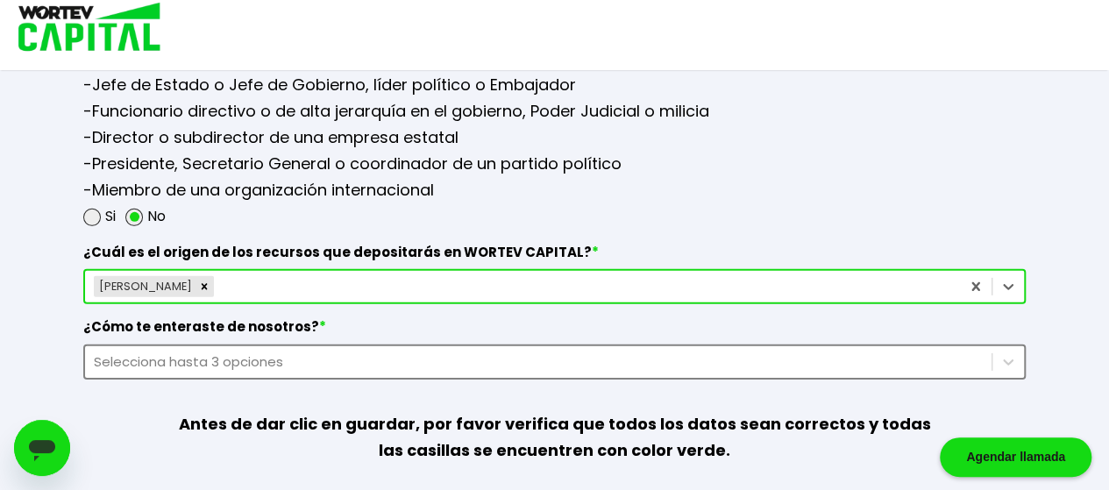
click at [241, 346] on div "Selecciona hasta 3 opciones" at bounding box center [554, 362] width 942 height 35
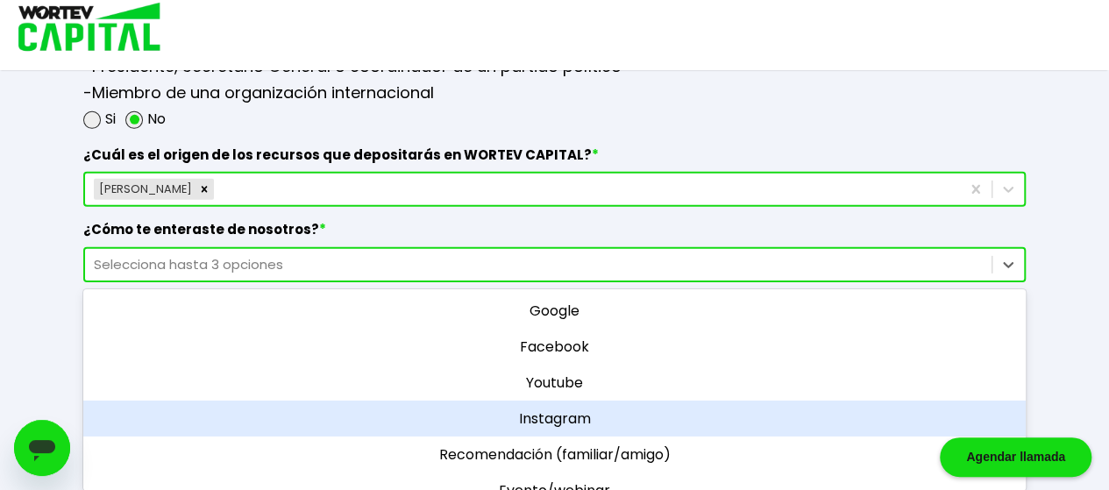
scroll to position [184, 0]
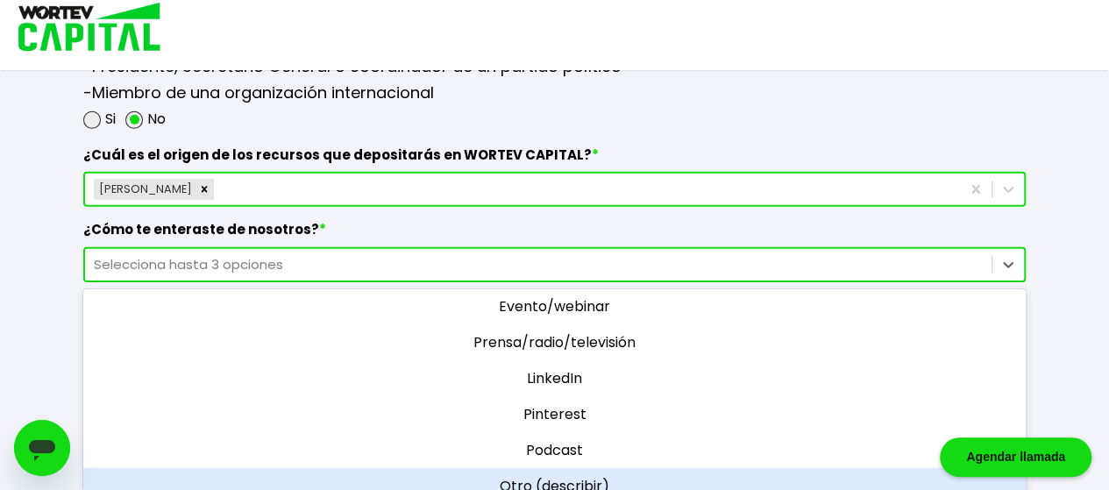
click at [584, 468] on div "Otro (describir)" at bounding box center [554, 486] width 942 height 36
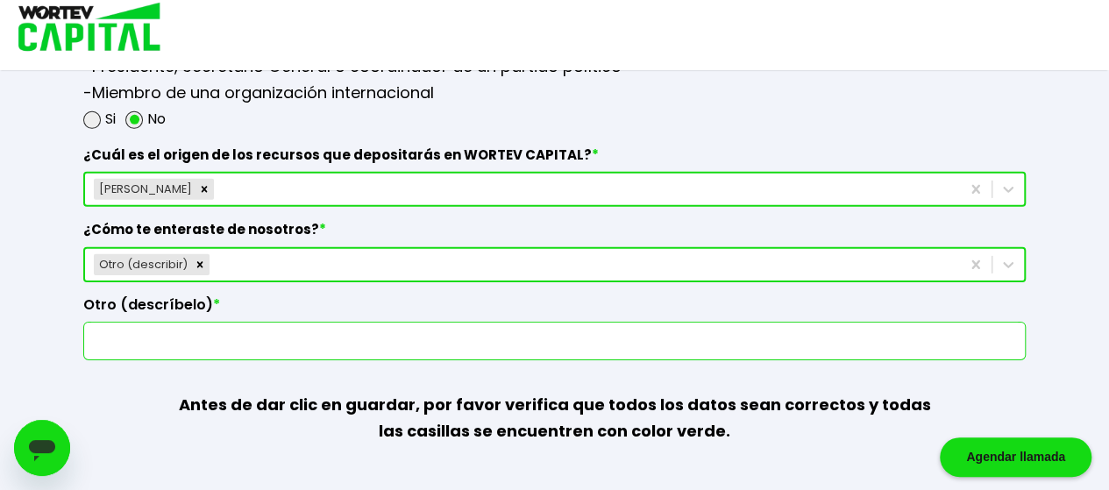
click at [323, 335] on input "text" at bounding box center [554, 341] width 927 height 37
type input "Por un amigo"
click at [586, 83] on p "-Jefe de Estado o Jefe de Gobierno, líder político o Embajador -Funcionario dir…" at bounding box center [554, 41] width 942 height 132
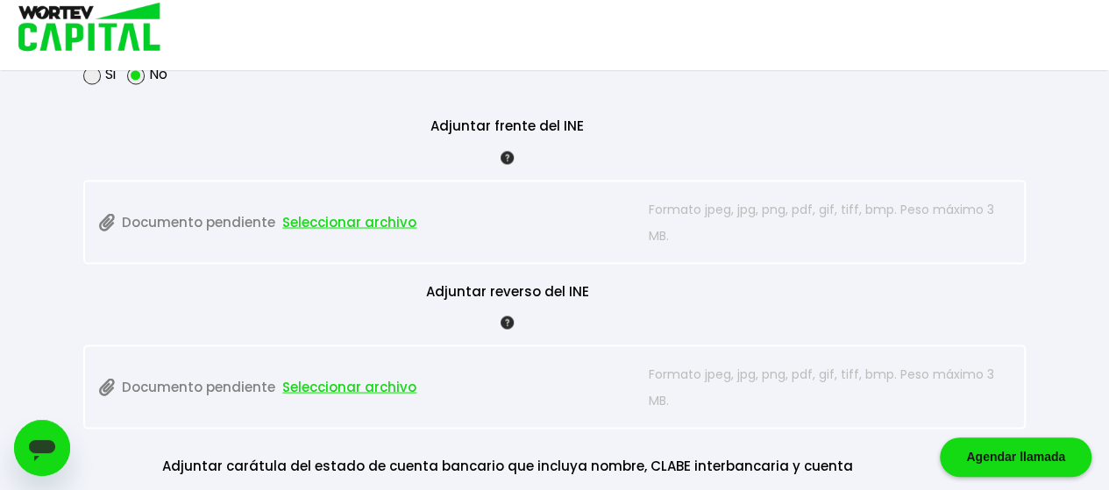
scroll to position [1490, 0]
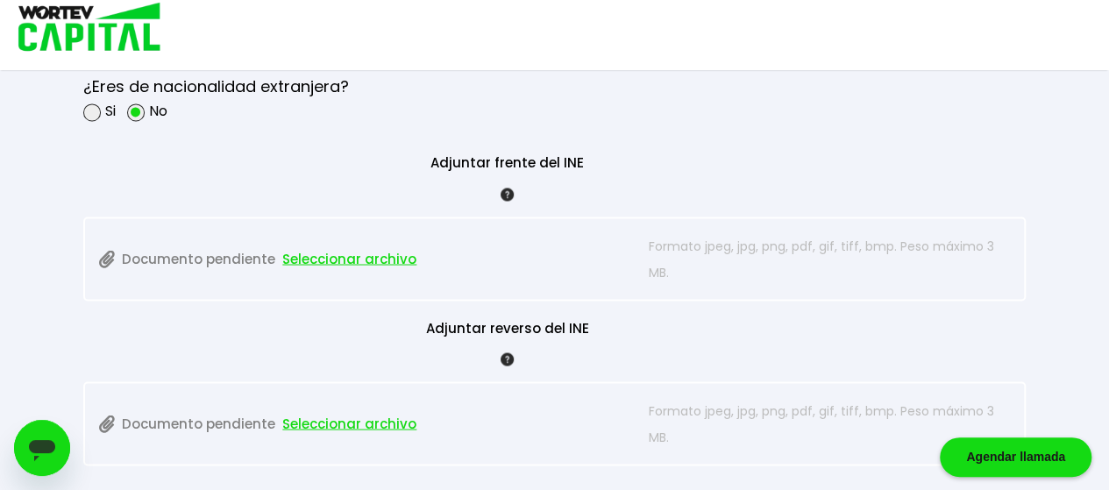
click at [349, 258] on span "Seleccionar archivo" at bounding box center [349, 258] width 134 height 26
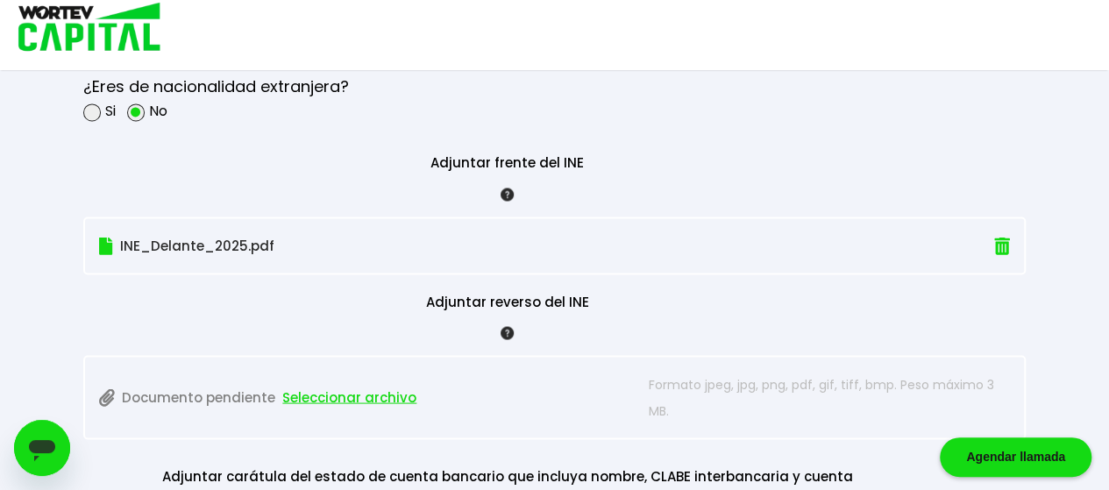
click at [372, 384] on span "Seleccionar archivo" at bounding box center [349, 397] width 134 height 26
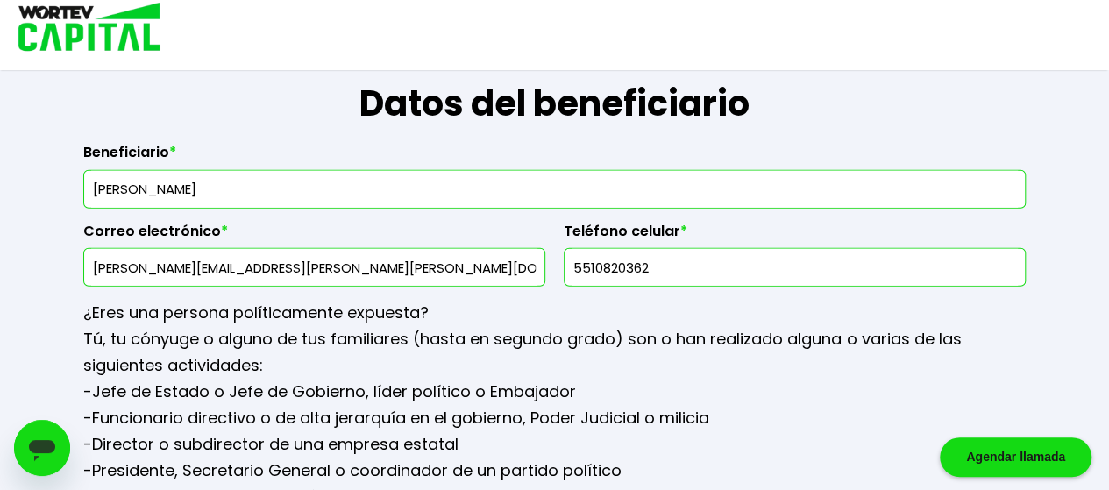
scroll to position [2674, 0]
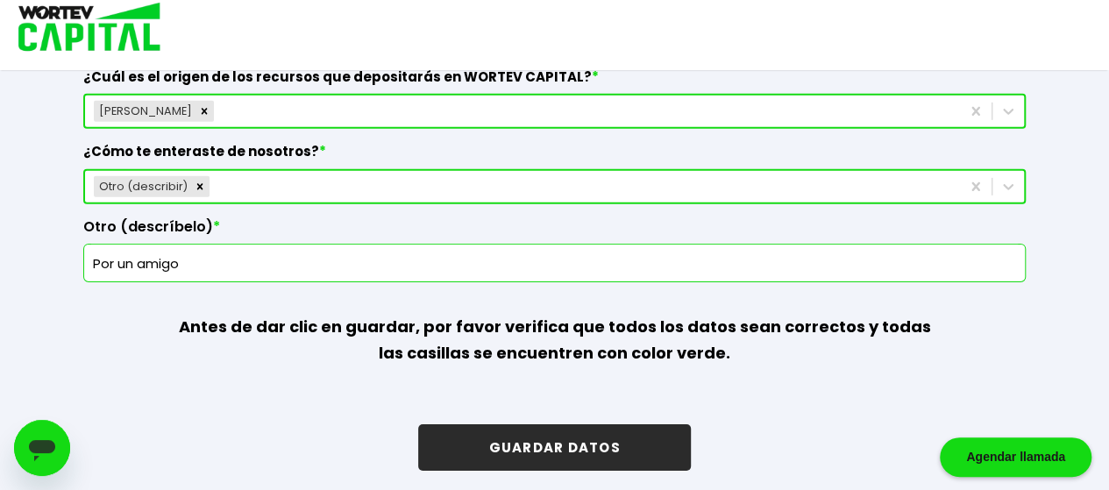
click at [568, 432] on button "GUARDAR DATOS" at bounding box center [554, 447] width 272 height 46
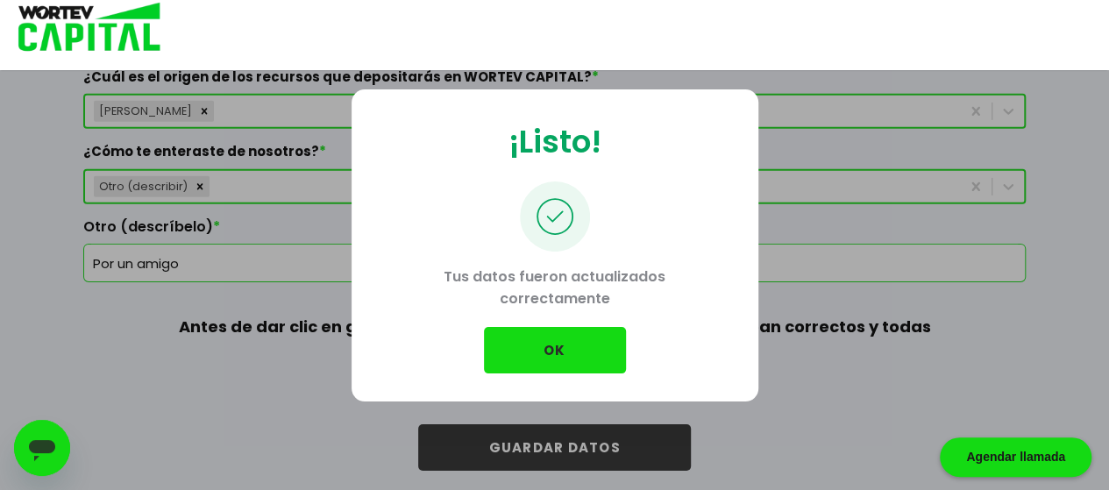
click at [539, 347] on button "OK" at bounding box center [555, 350] width 142 height 46
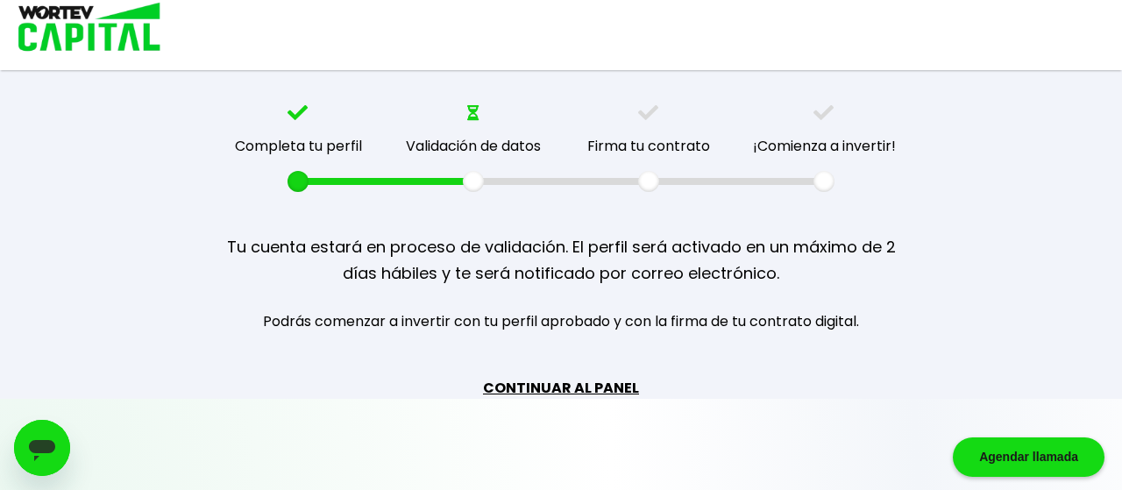
click at [566, 387] on link "CONTINUAR AL PANEL" at bounding box center [561, 388] width 156 height 22
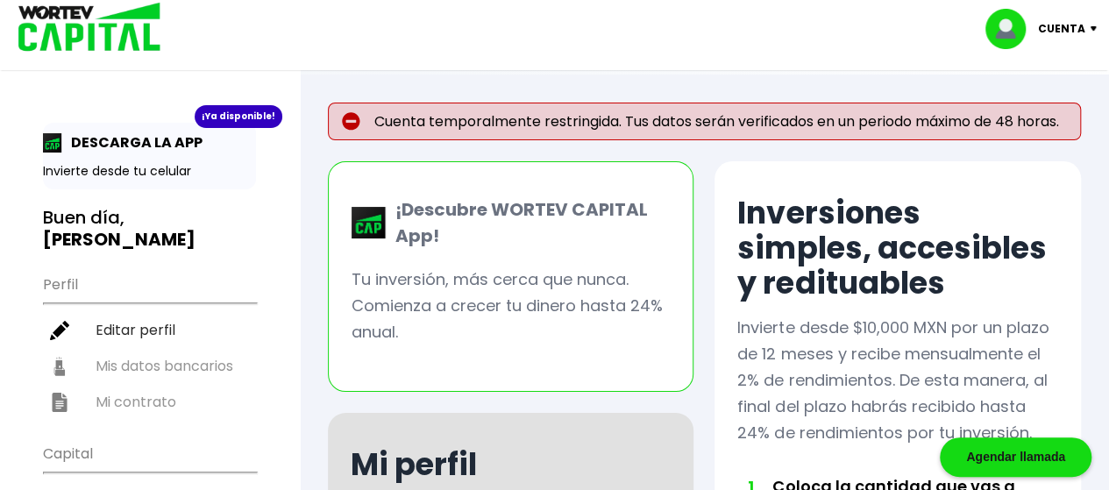
click at [1080, 31] on p "Cuenta" at bounding box center [1061, 29] width 47 height 26
click at [1035, 87] on link "Editar perfil" at bounding box center [1043, 81] width 68 height 18
select select "Mujer"
select select "Licenciatura"
select select "MX"
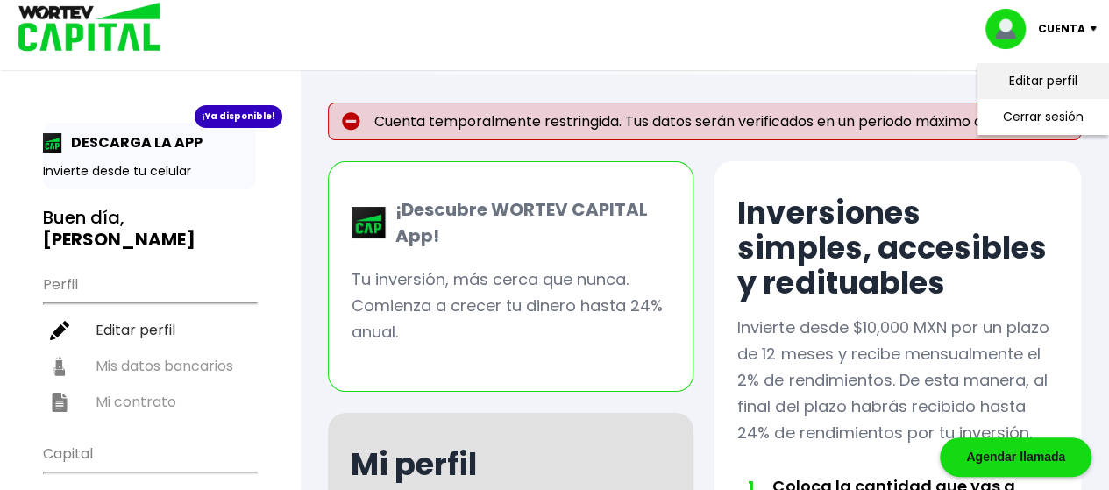
select select "BBVA Bancomer"
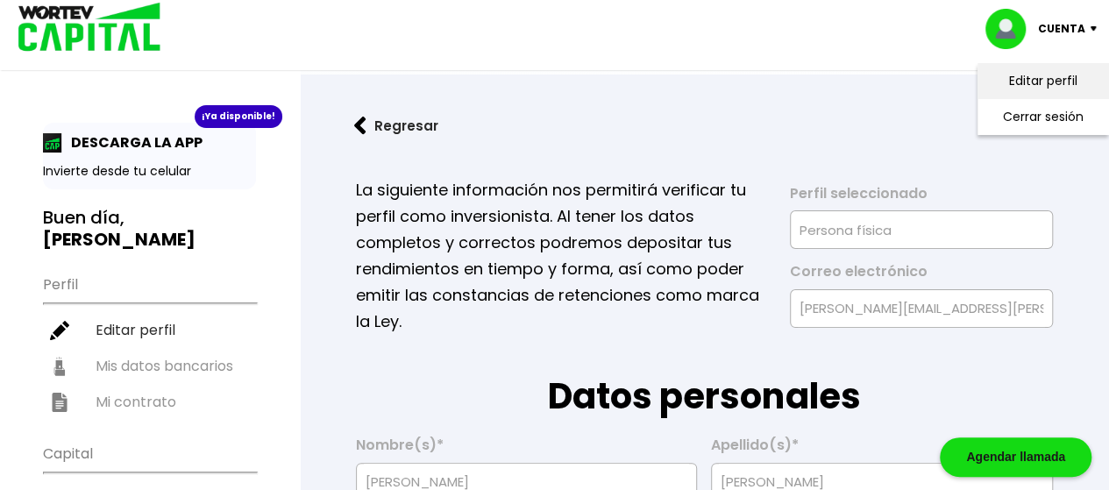
click at [1031, 80] on link "Editar perfil" at bounding box center [1043, 81] width 68 height 18
click at [1047, 111] on li "Cerrar sesión" at bounding box center [1043, 117] width 140 height 36
